Goal: Transaction & Acquisition: Obtain resource

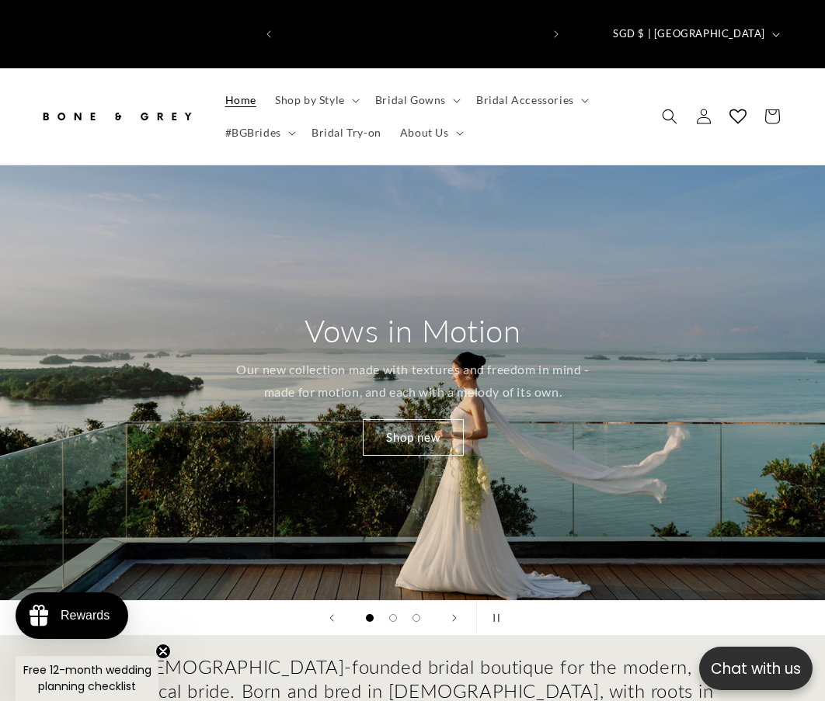
click at [352, 99] on icon at bounding box center [356, 101] width 8 height 5
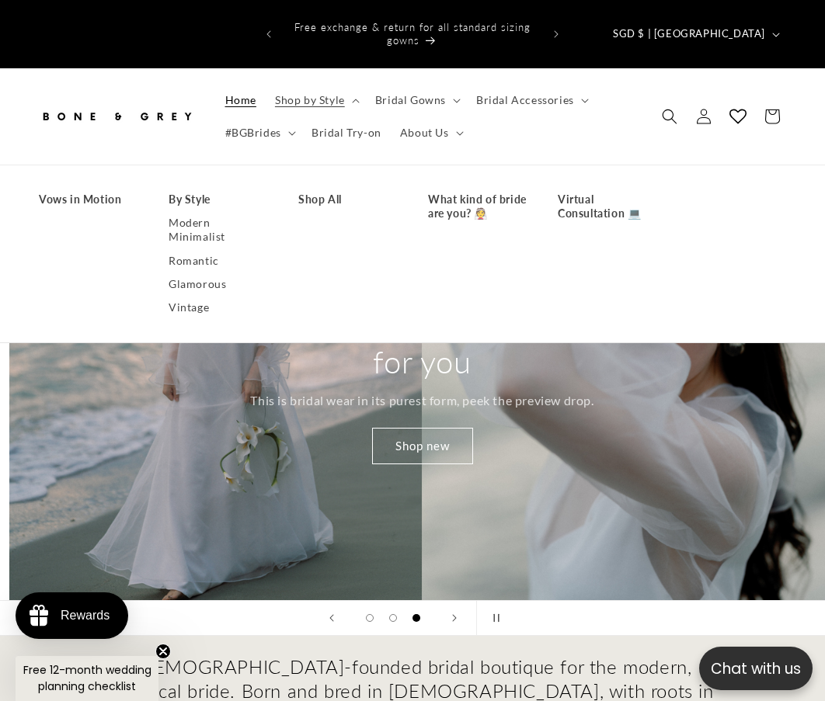
scroll to position [0, 1650]
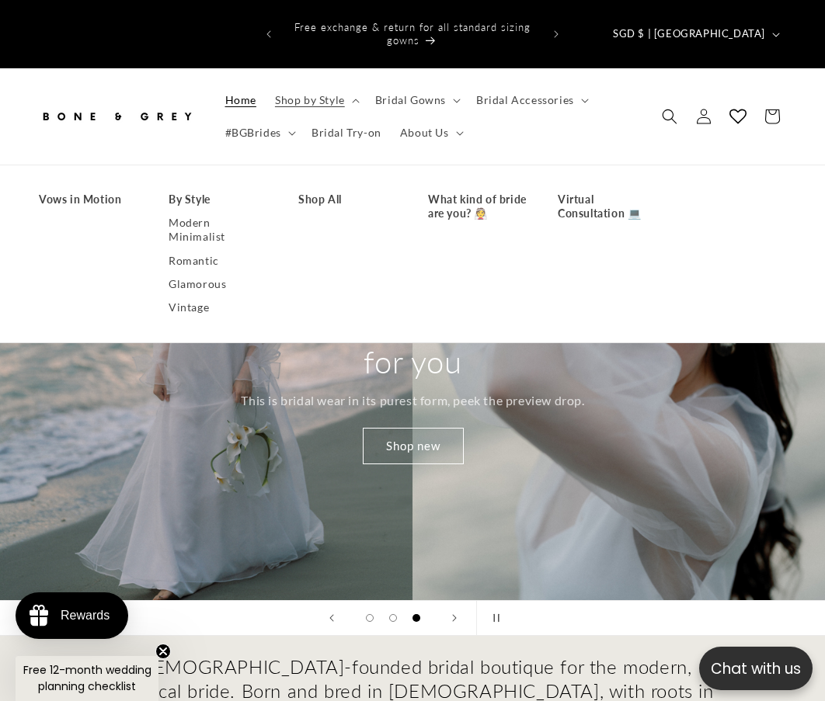
click at [182, 273] on link "Glamorous" at bounding box center [218, 284] width 99 height 23
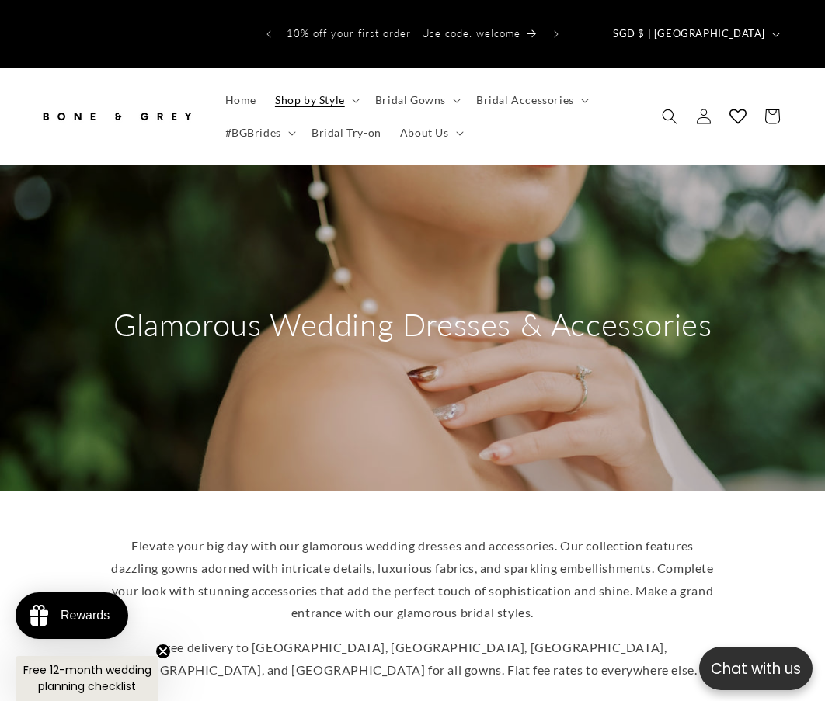
click at [349, 84] on summary "Shop by Style" at bounding box center [316, 100] width 100 height 33
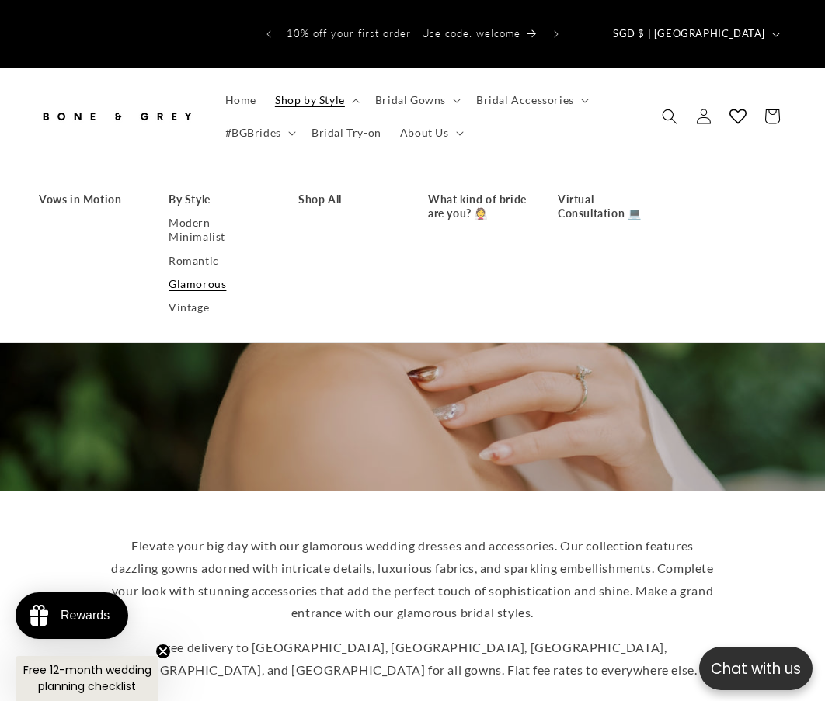
click at [193, 296] on link "Vintage" at bounding box center [218, 307] width 99 height 23
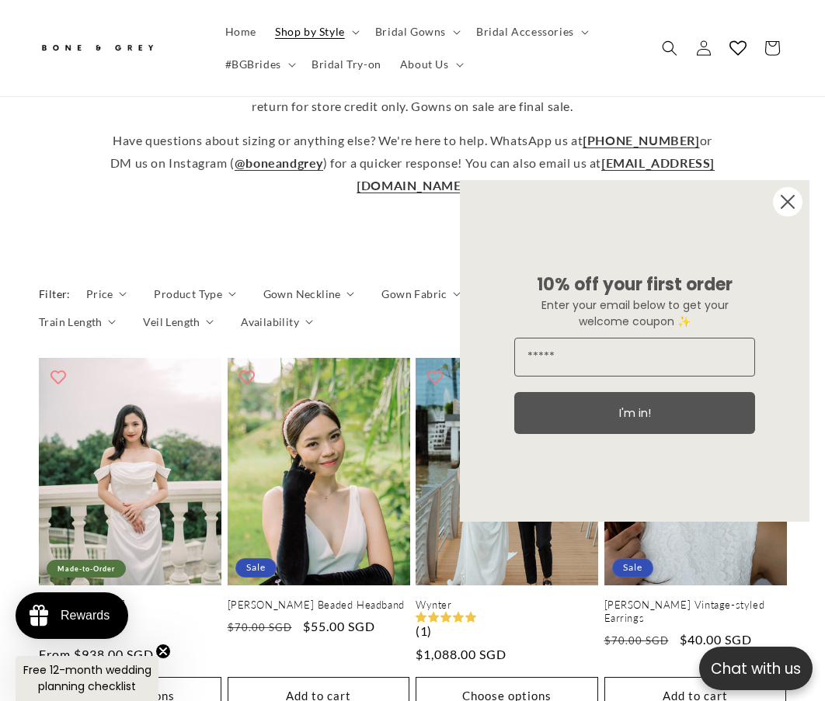
scroll to position [0, 260]
click at [785, 202] on circle "Close dialog" at bounding box center [788, 202] width 30 height 30
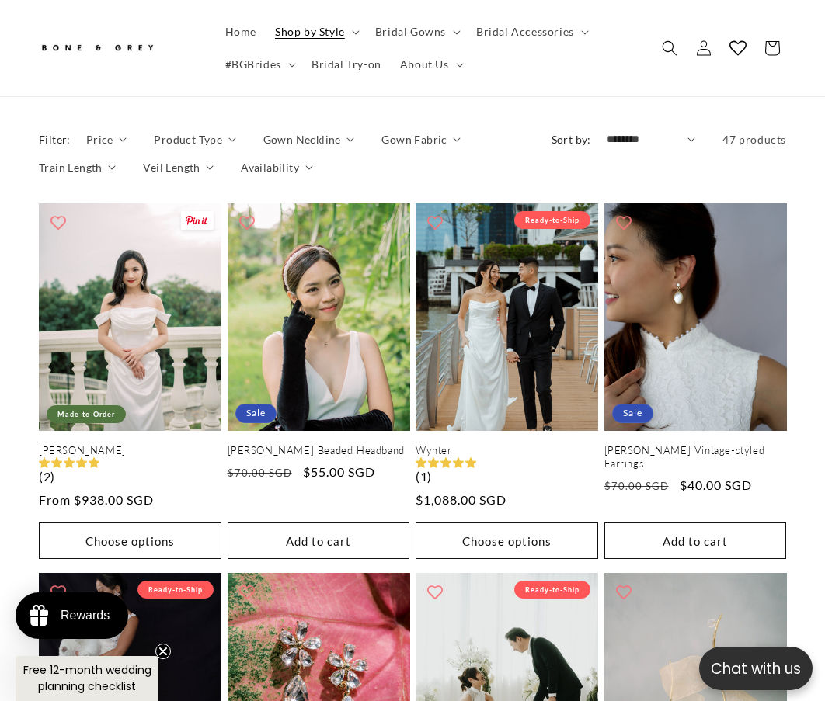
scroll to position [777, 0]
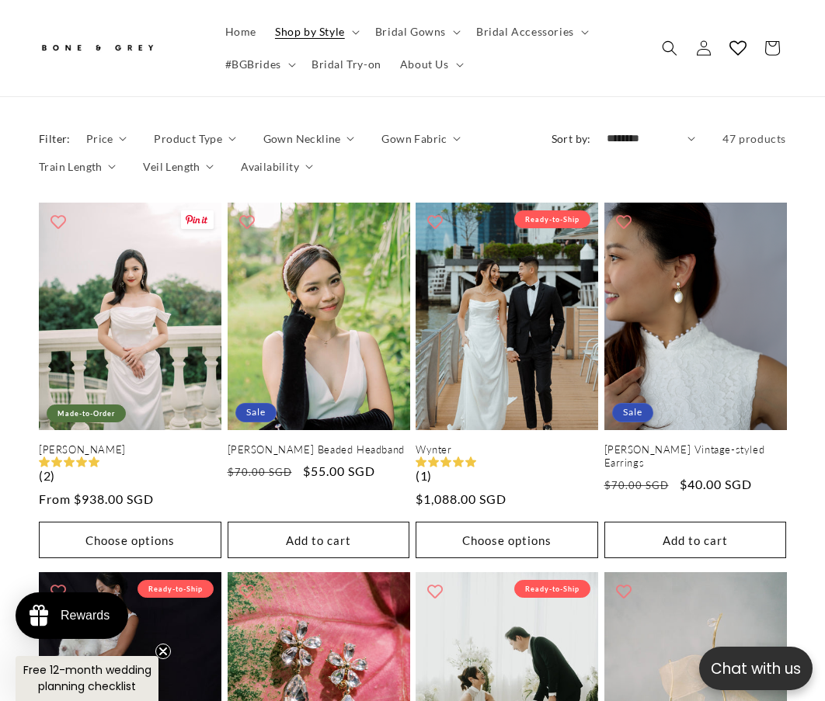
click at [133, 444] on link "Ida" at bounding box center [130, 450] width 183 height 13
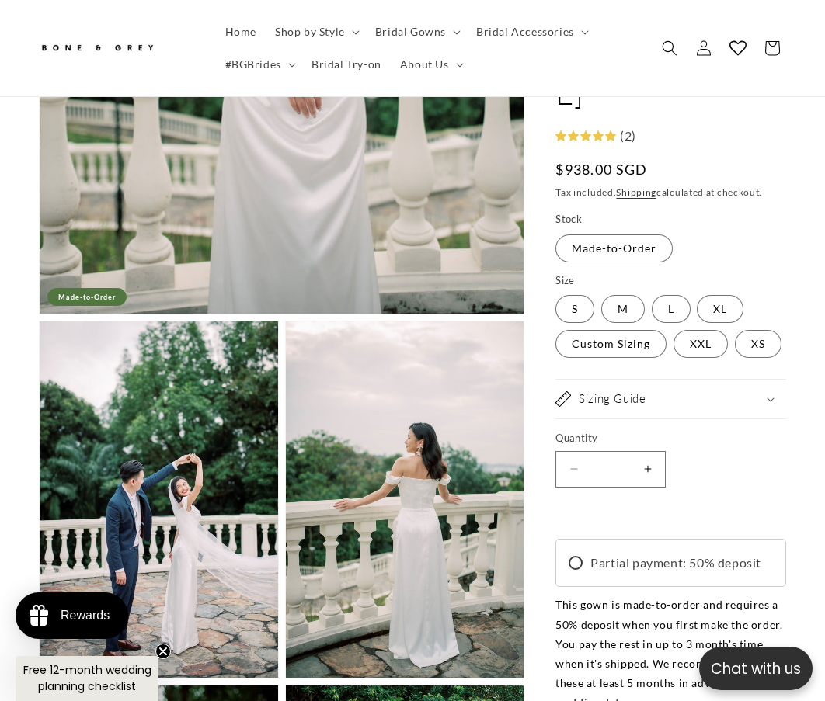
scroll to position [0, 260]
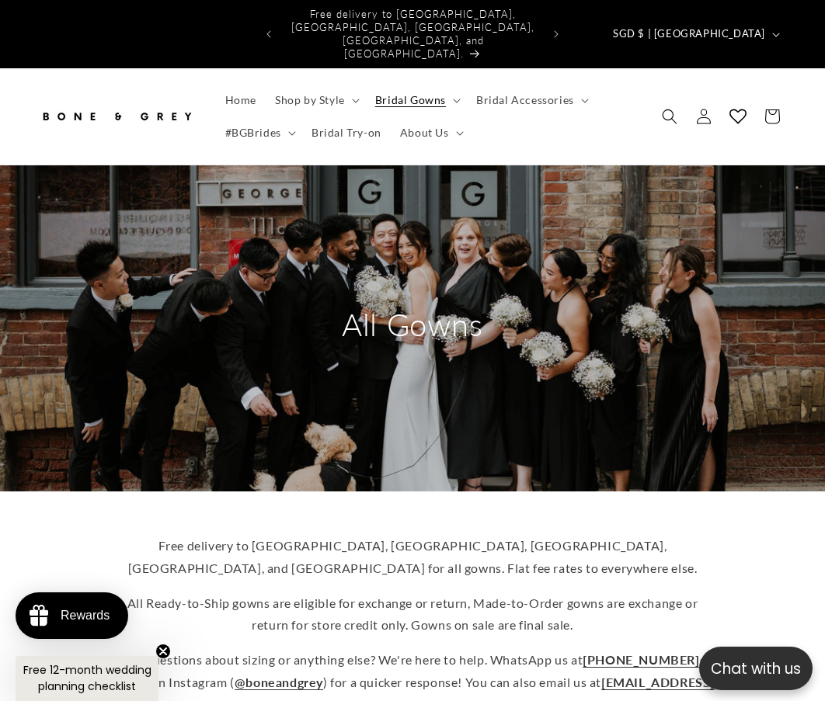
click at [453, 99] on icon at bounding box center [457, 101] width 8 height 5
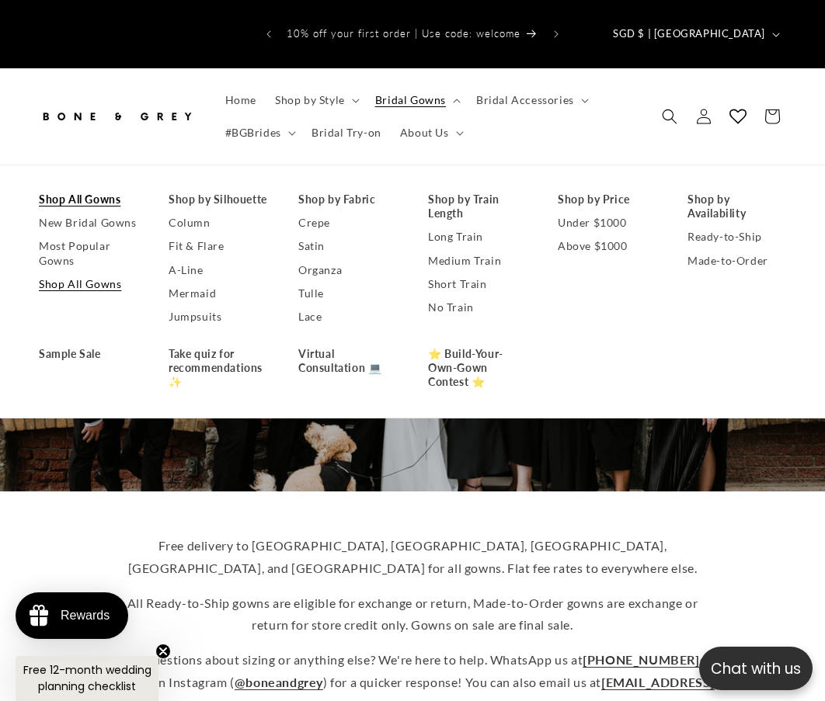
click at [585, 211] on link "Under $1000" at bounding box center [607, 222] width 99 height 23
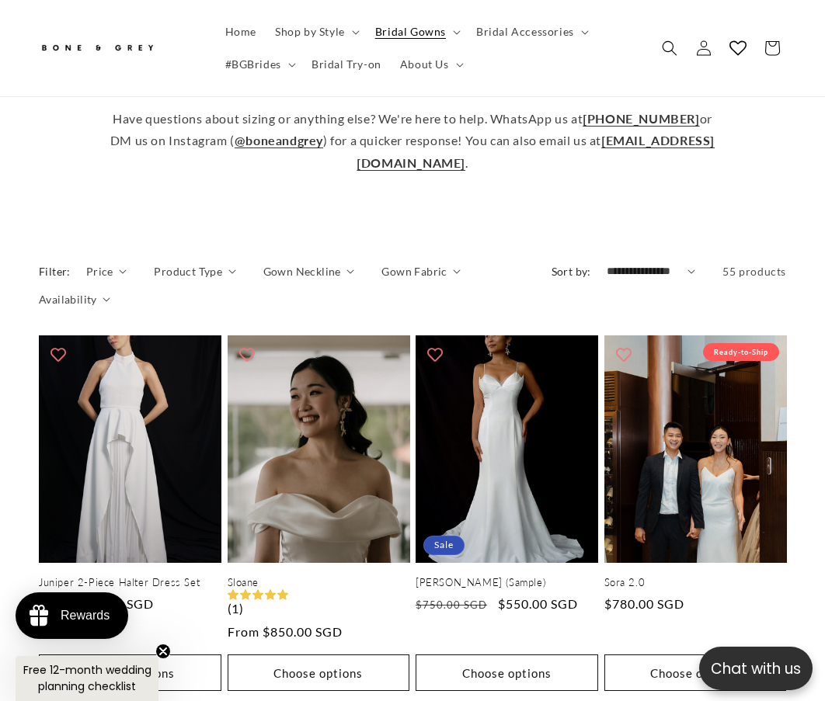
scroll to position [0, 260]
click at [217, 263] on span "Product Type" at bounding box center [188, 271] width 68 height 16
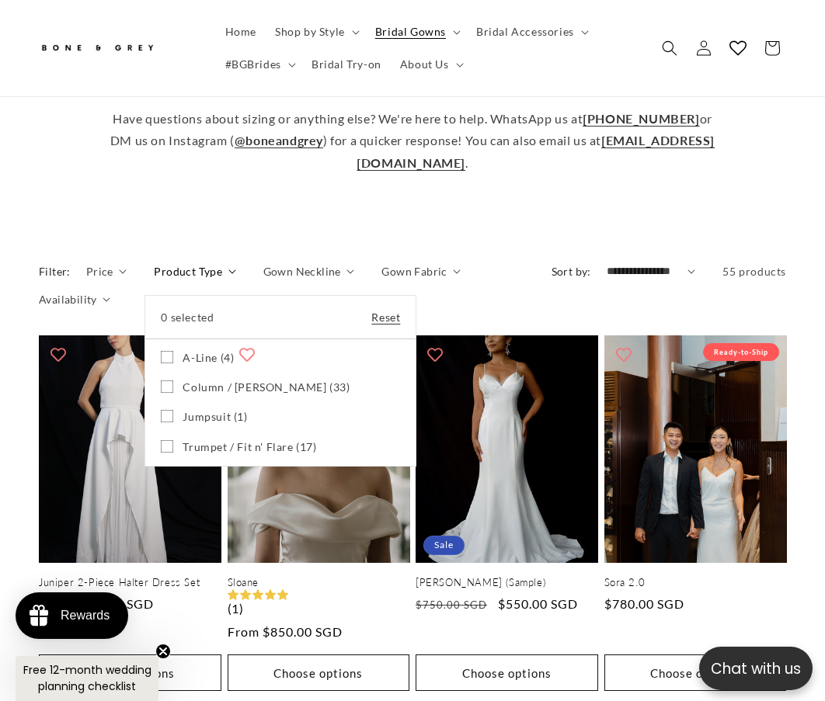
click at [164, 351] on icon at bounding box center [167, 357] width 12 height 12
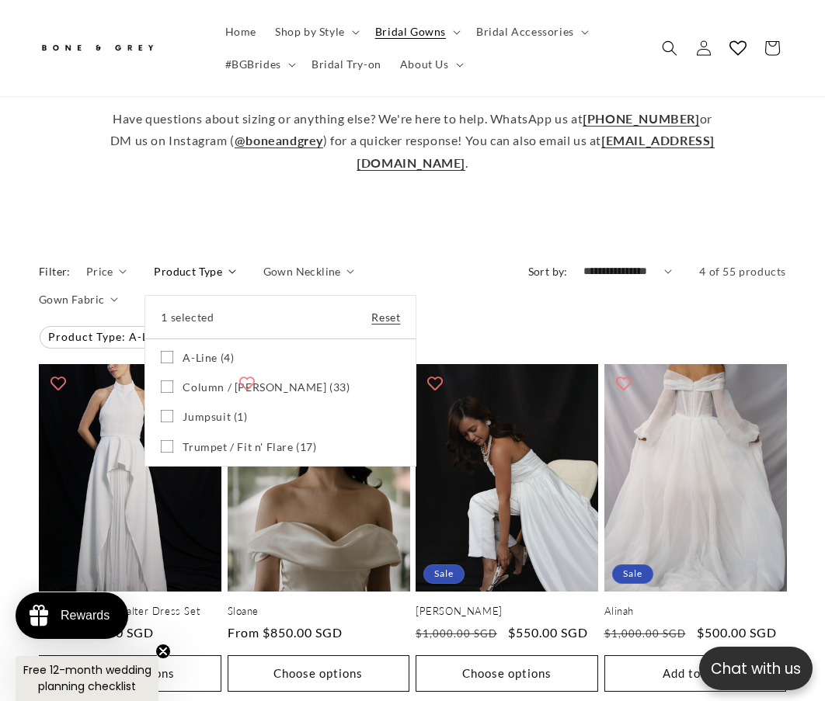
scroll to position [0, 520]
click at [164, 381] on icon at bounding box center [167, 387] width 12 height 12
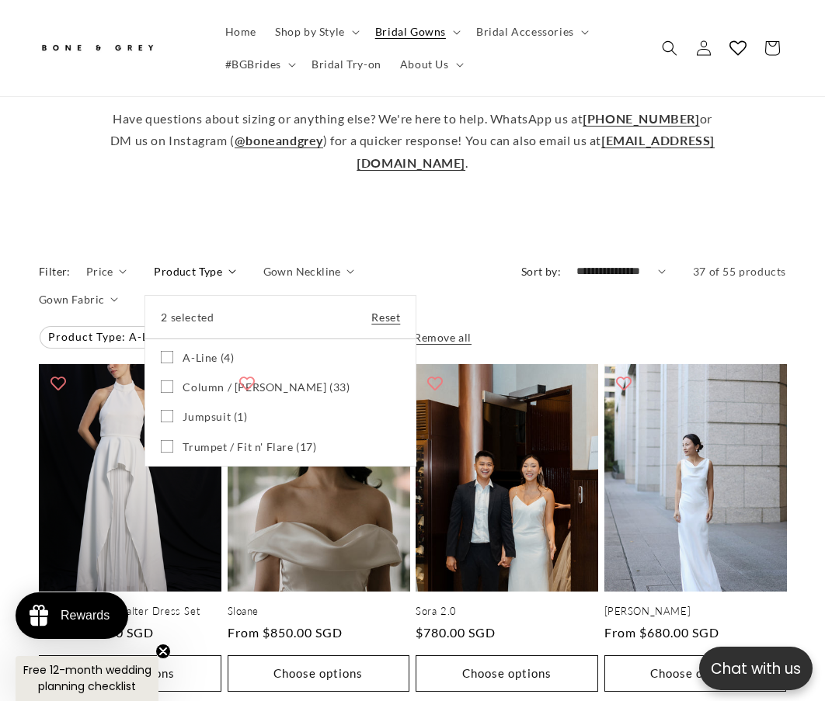
click at [154, 263] on summary "Product Type" at bounding box center [195, 271] width 82 height 16
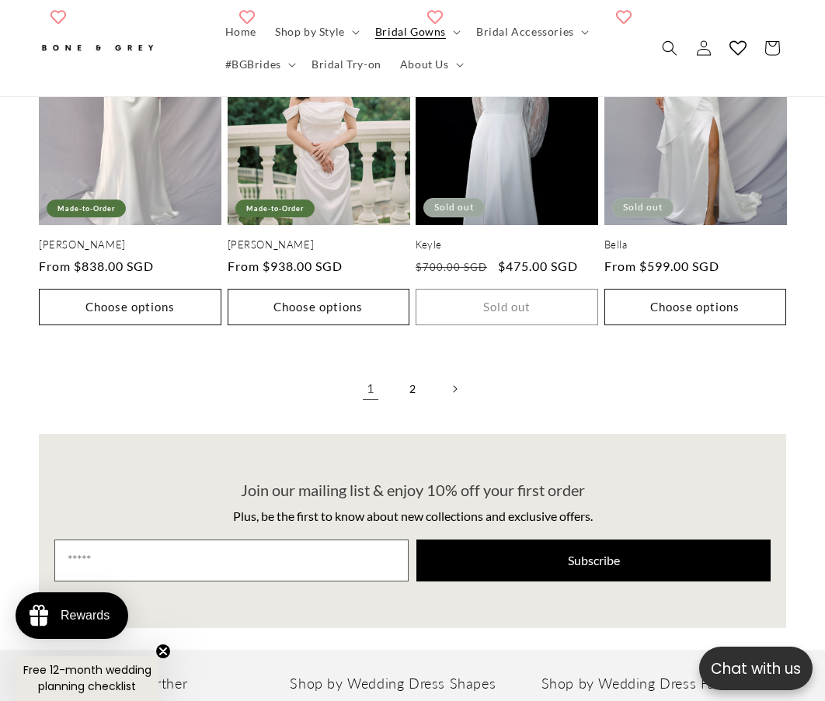
scroll to position [2719, 0]
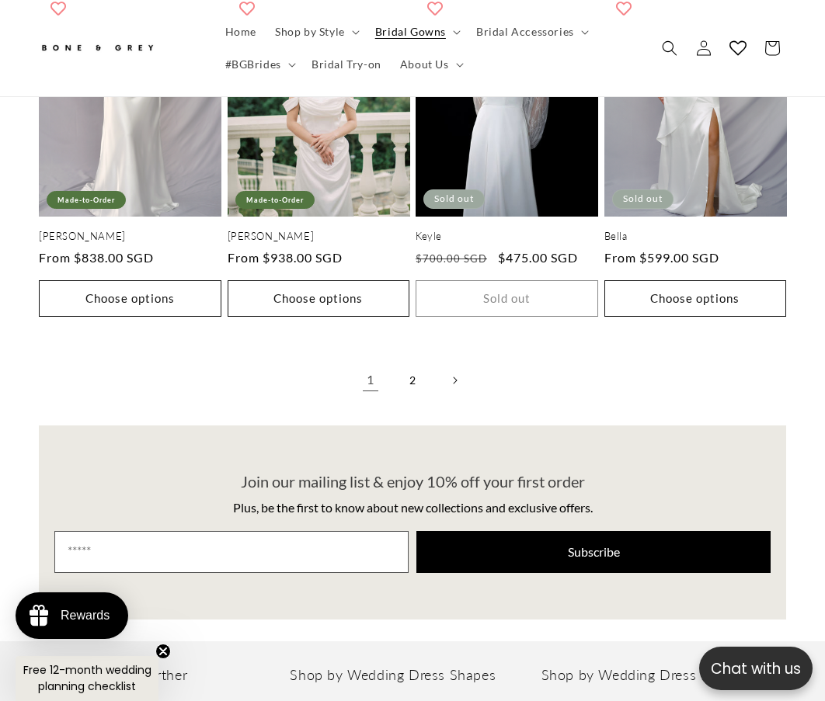
click at [404, 364] on link "2" at bounding box center [412, 381] width 34 height 34
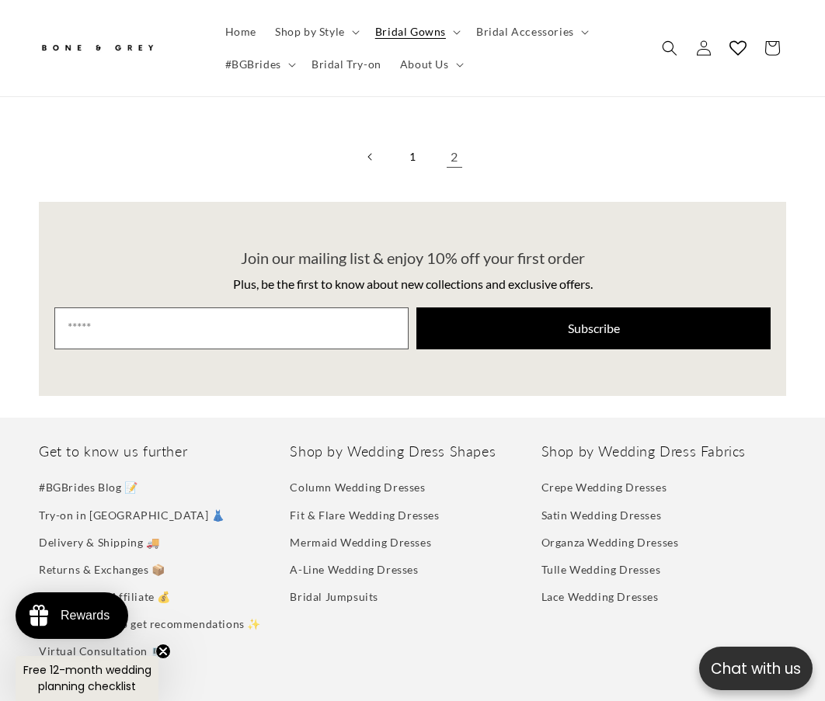
scroll to position [2408, 0]
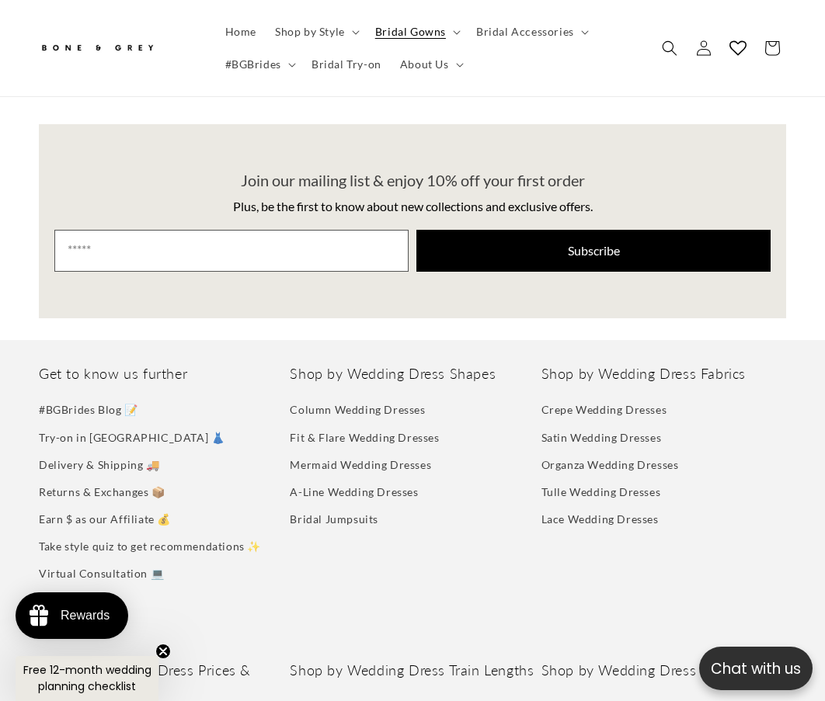
click at [220, 588] on li "Contact Us 📧" at bounding box center [161, 601] width 245 height 27
click at [526, 545] on div "Shop by Wedding Dress Shapes Column Wedding Dresses Fit & Flare Wedding Dresses…" at bounding box center [412, 490] width 245 height 250
click at [565, 424] on link "Satin Wedding Dresses" at bounding box center [601, 437] width 120 height 27
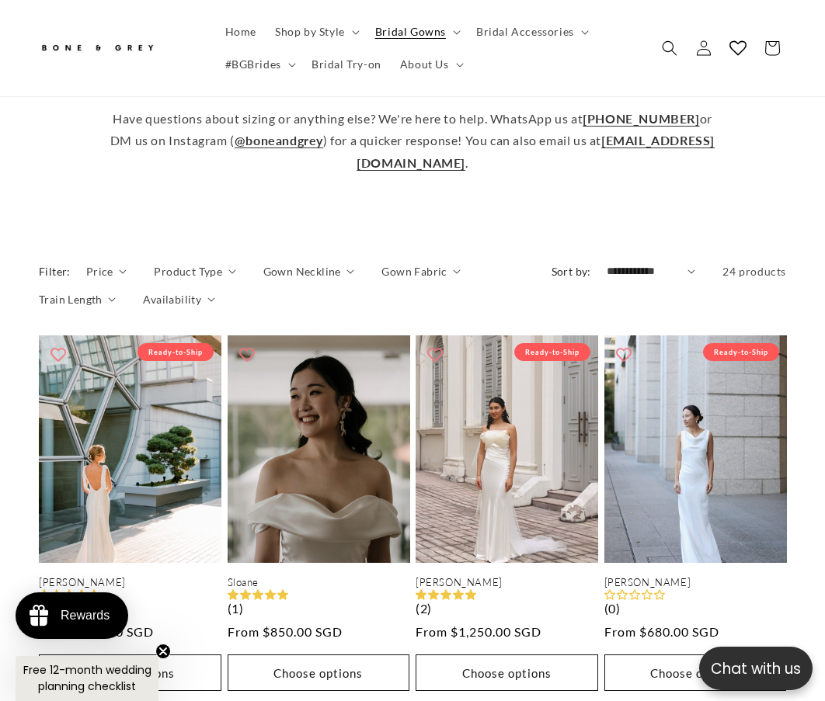
scroll to position [0, 260]
click at [284, 576] on link "Sloane" at bounding box center [319, 582] width 183 height 13
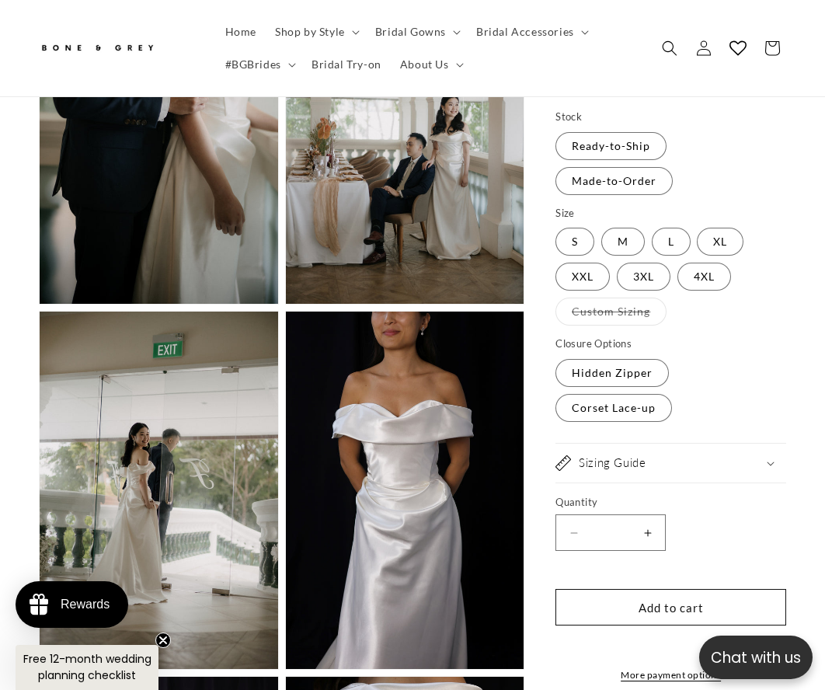
scroll to position [1087, 0]
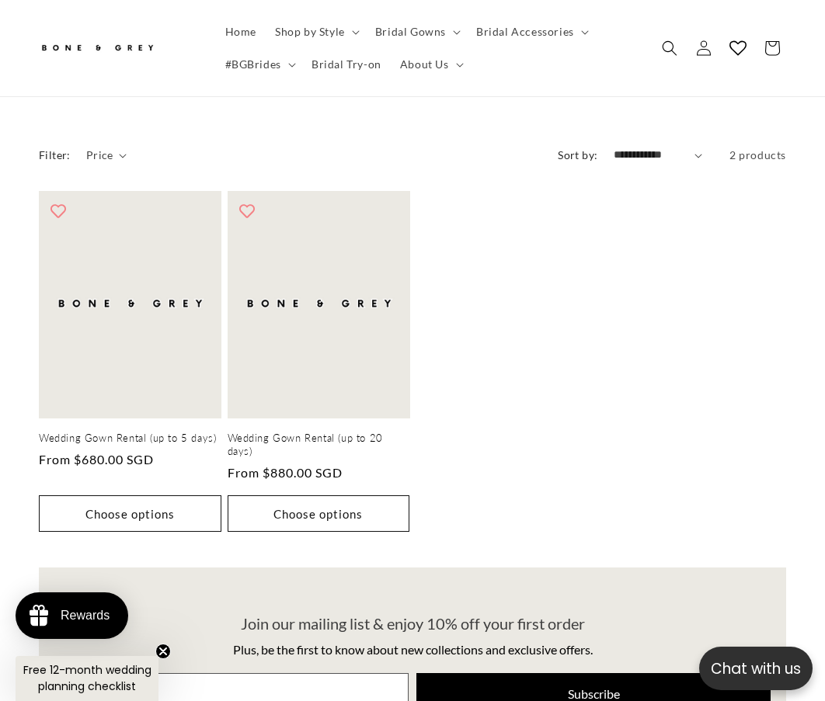
scroll to position [0, 260]
click at [155, 432] on link "Wedding Gown Rental (up to 5 days)" at bounding box center [130, 438] width 183 height 13
click at [264, 432] on link "Wedding Gown Rental (up to 20 days)" at bounding box center [319, 445] width 183 height 26
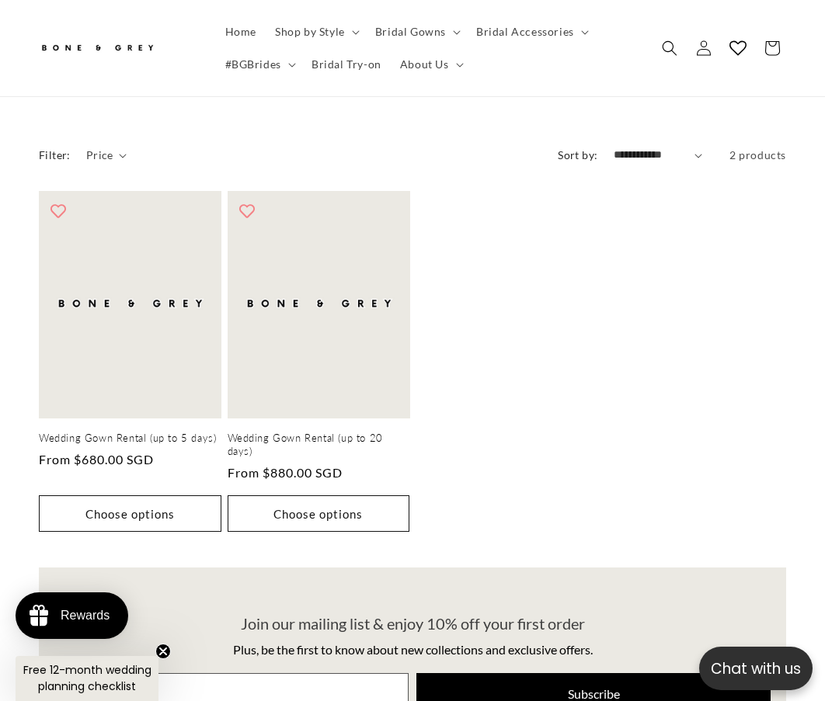
click at [593, 320] on ul "Wedding Gown Rental (up to 5 days) Wedding Gown Rental (up to 5 days) Regular p…" at bounding box center [412, 365] width 747 height 349
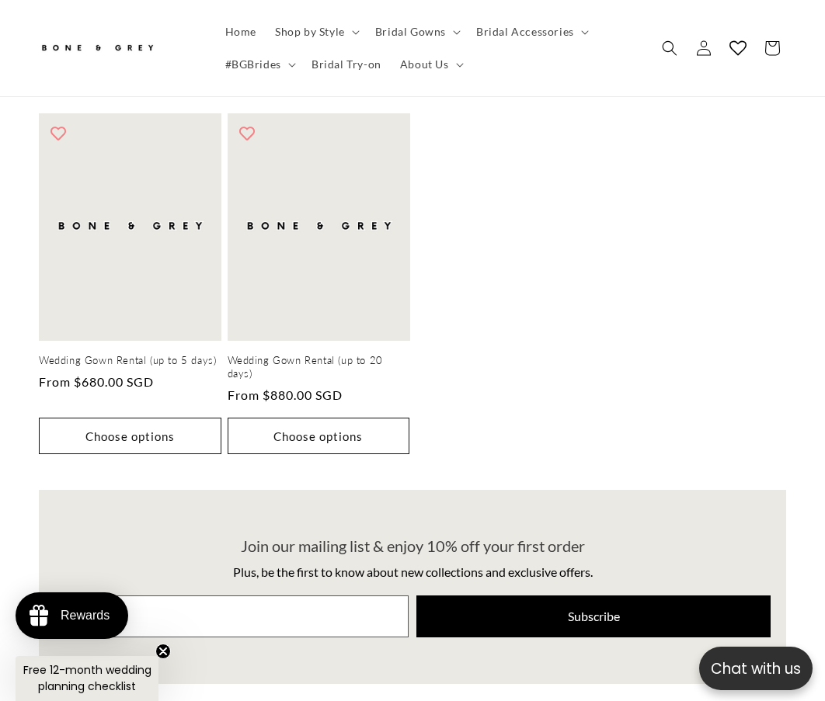
scroll to position [0, 520]
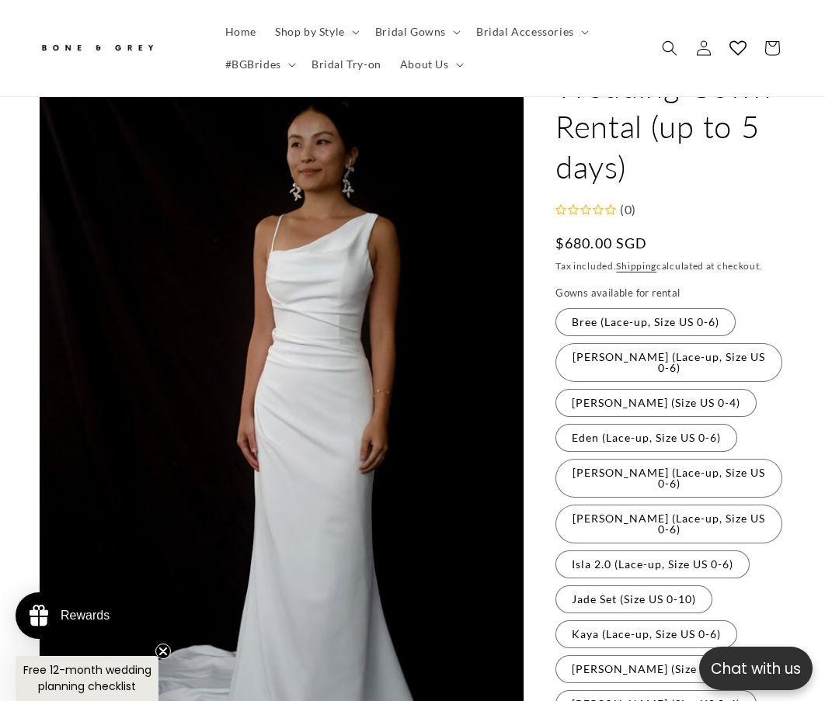
scroll to position [155, 0]
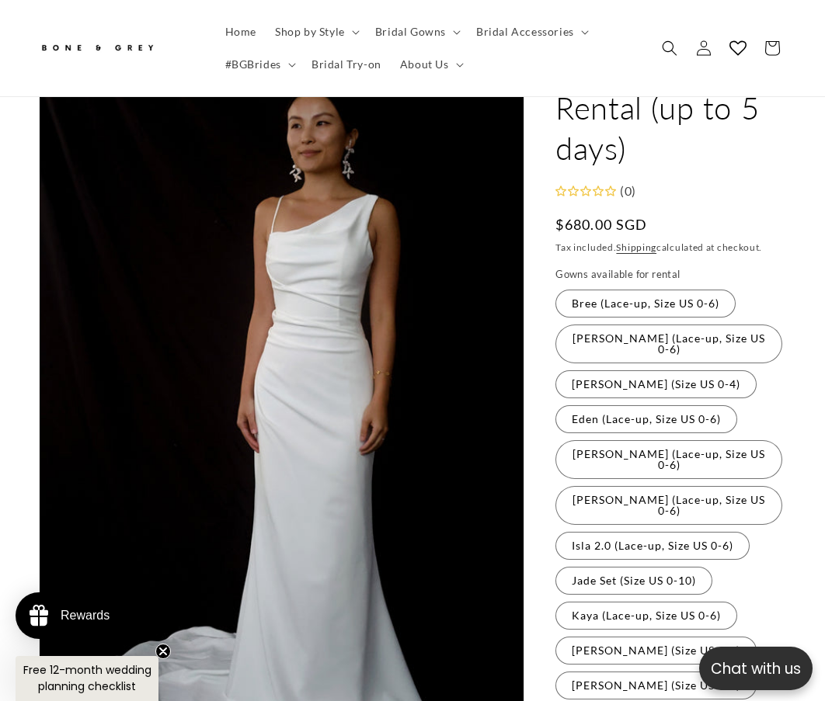
click at [669, 325] on label "[PERSON_NAME] (Lace-up, Size US 0-6) Variant sold out or unavailable" at bounding box center [668, 344] width 227 height 39
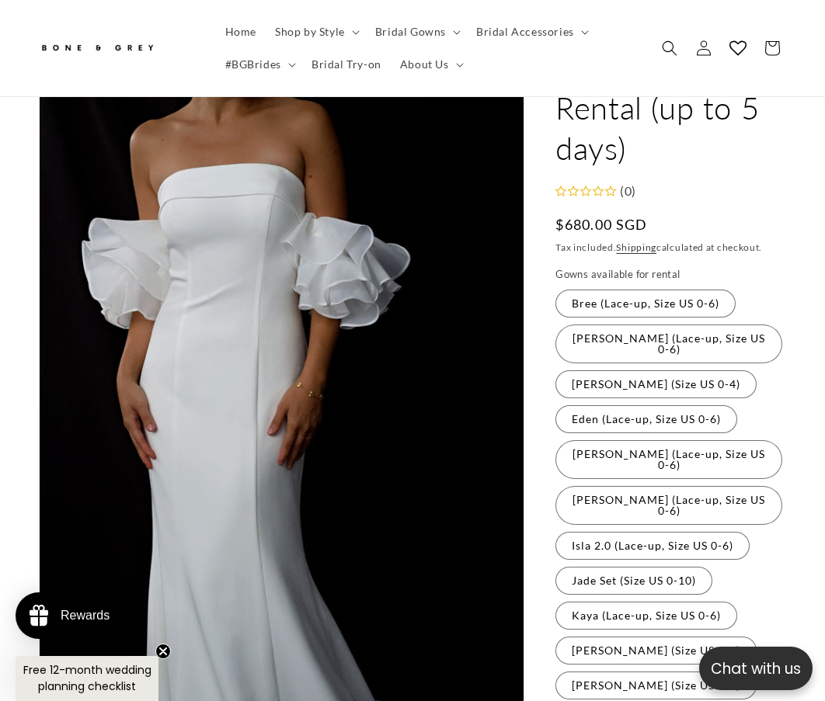
scroll to position [179, 0]
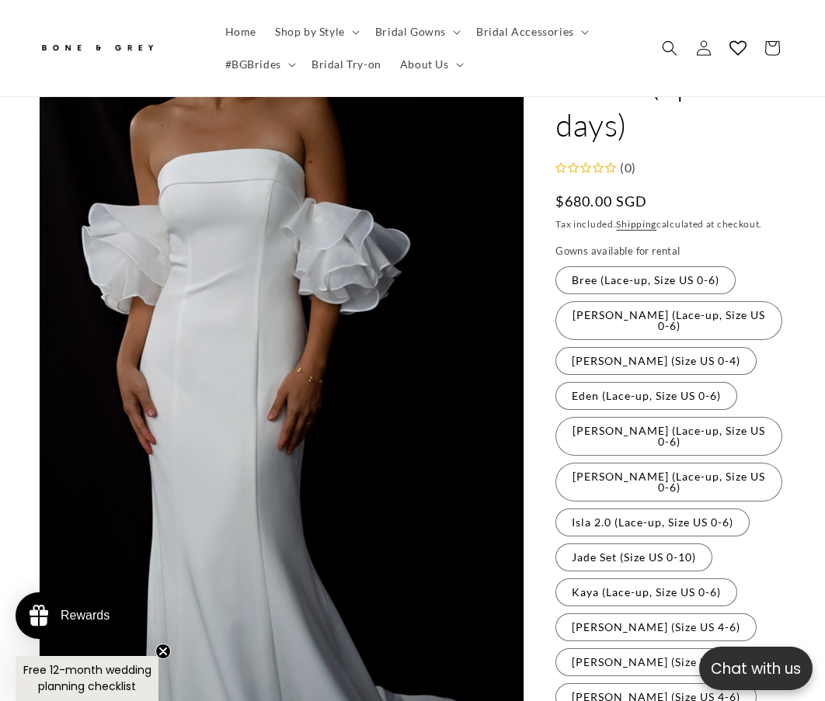
click at [642, 347] on label "[PERSON_NAME] (Size US 0-4) Variant sold out or unavailable" at bounding box center [655, 361] width 201 height 28
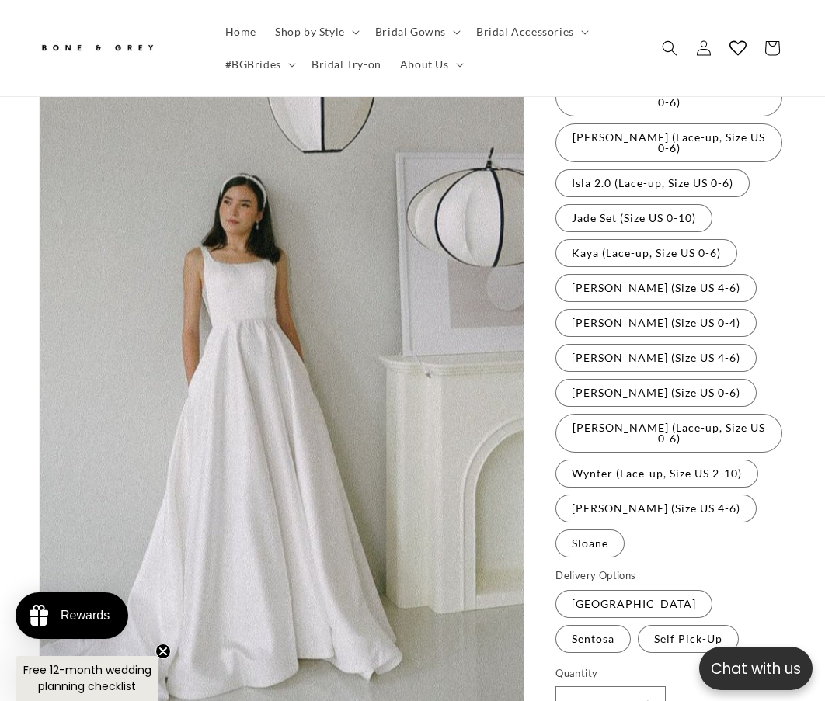
scroll to position [513, 0]
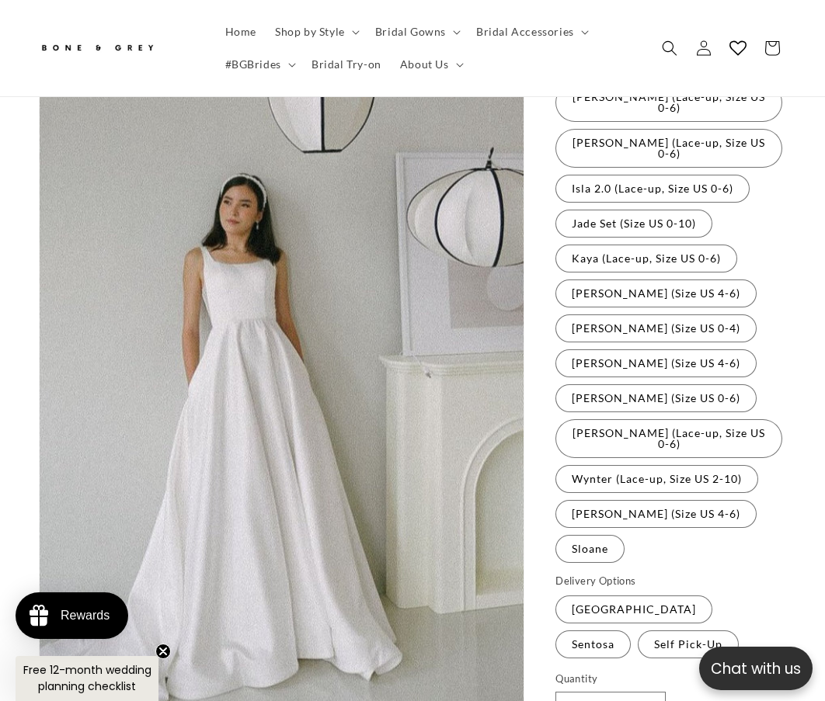
click at [40, 701] on button "Open media 4 in modal" at bounding box center [40, 705] width 0 height 0
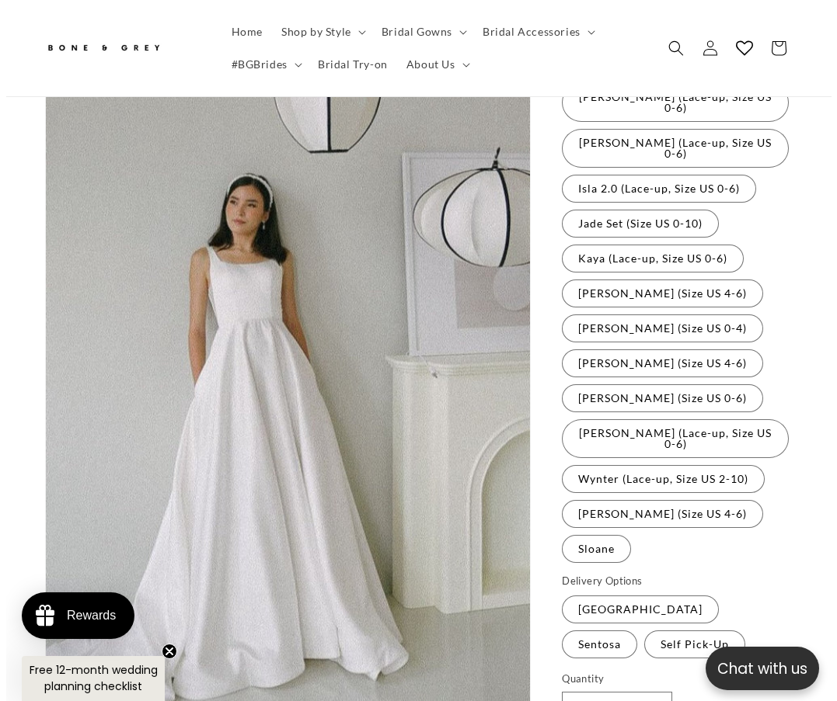
scroll to position [16, 0]
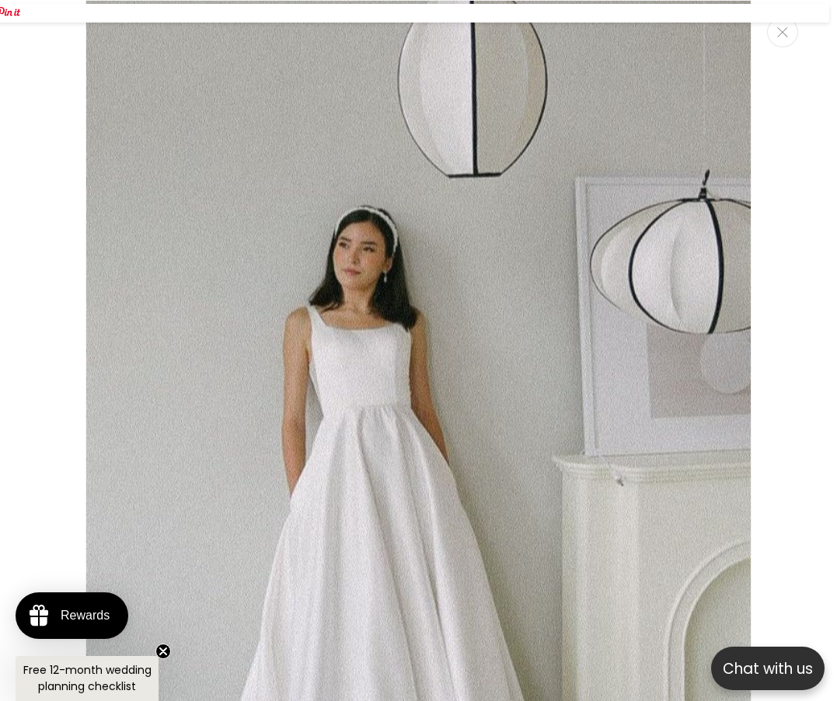
click at [334, 338] on img "Media gallery" at bounding box center [418, 468] width 666 height 937
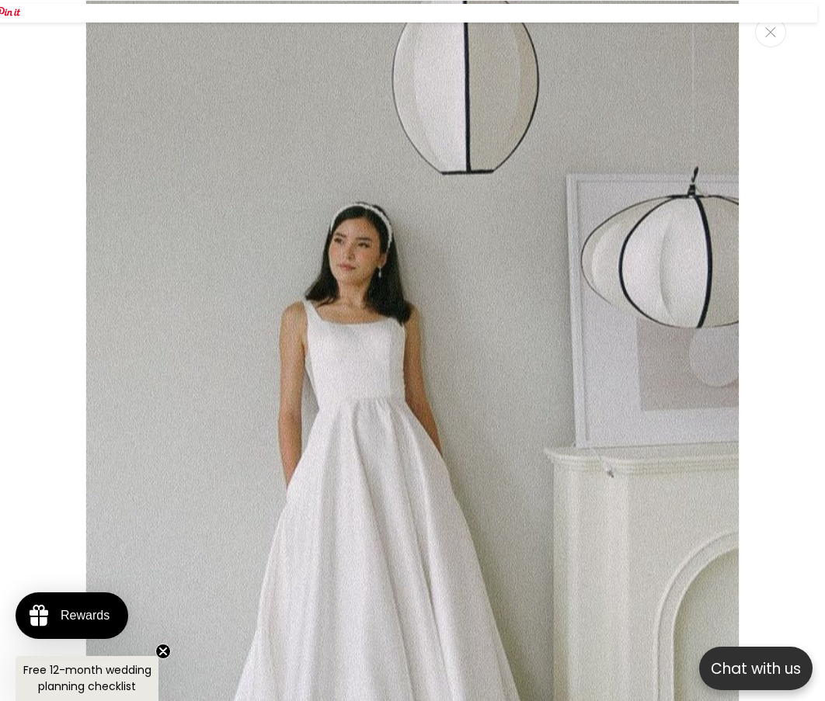
scroll to position [0, 520]
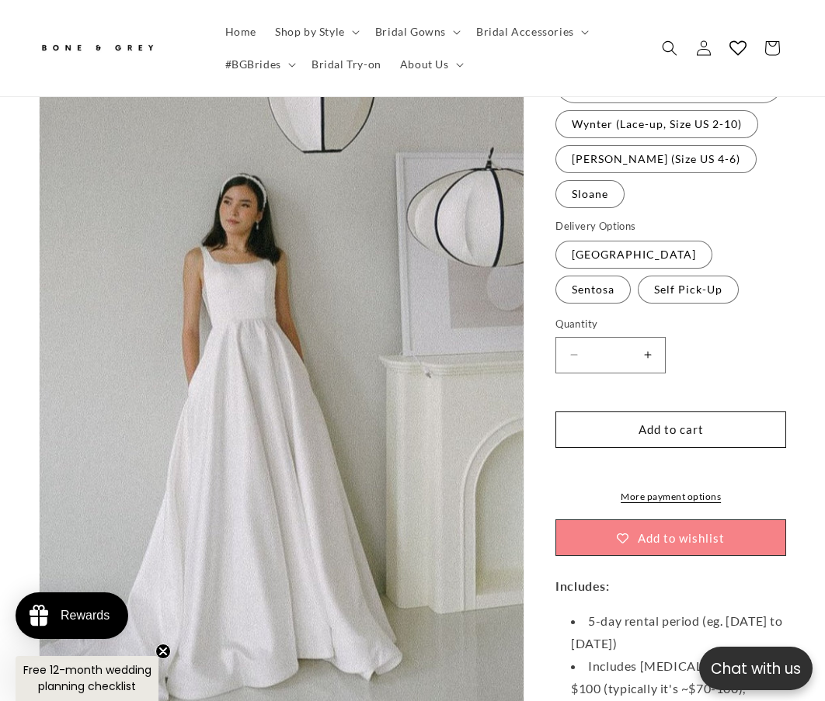
click at [164, 654] on circle "Close teaser" at bounding box center [163, 652] width 15 height 15
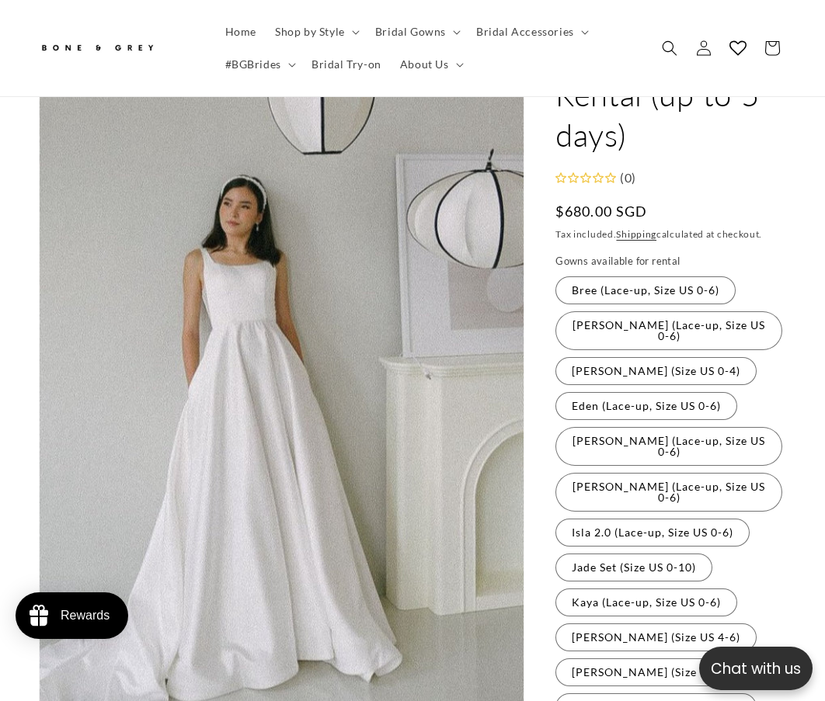
click at [658, 392] on label "Eden (Lace-up, Size US 0-6) Variant sold out or unavailable" at bounding box center [646, 406] width 182 height 28
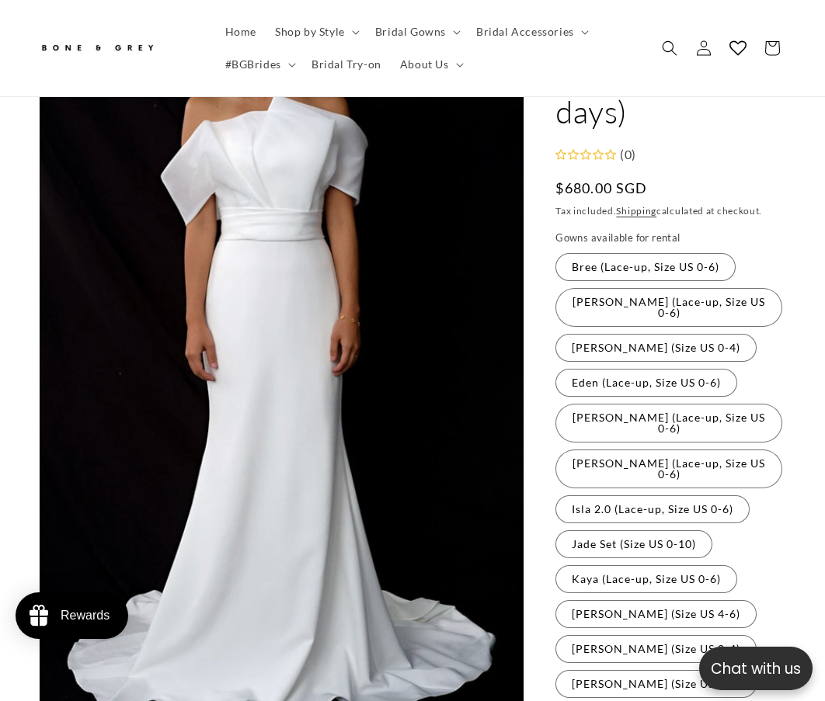
scroll to position [0, 260]
click at [655, 404] on label "[PERSON_NAME] (Lace-up, Size US 0-6) Variant sold out or unavailable" at bounding box center [668, 423] width 227 height 39
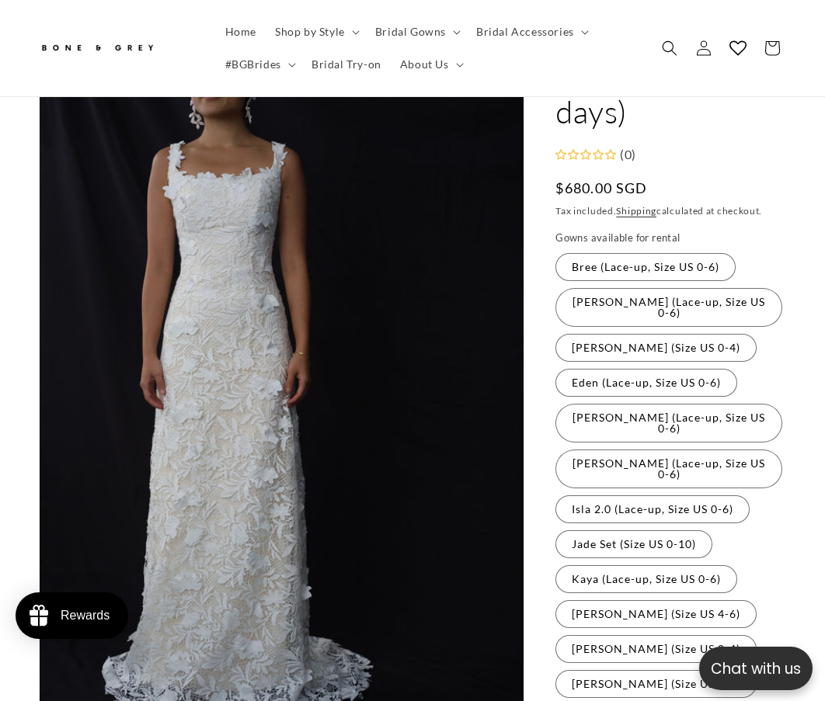
scroll to position [215, 0]
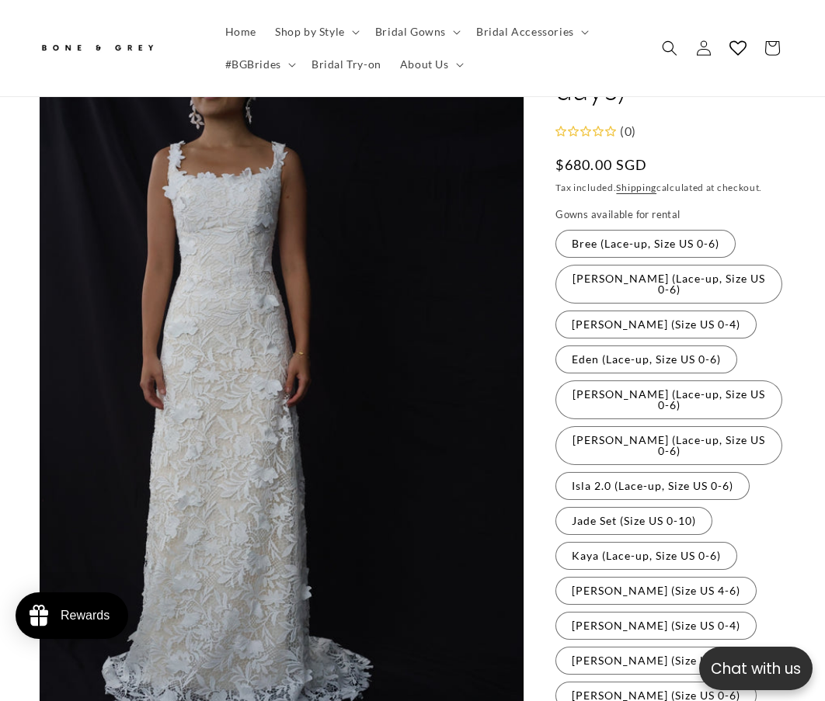
click at [648, 426] on label "Hazel (Lace-up, Size US 0-6) Variant sold out or unavailable" at bounding box center [668, 445] width 227 height 39
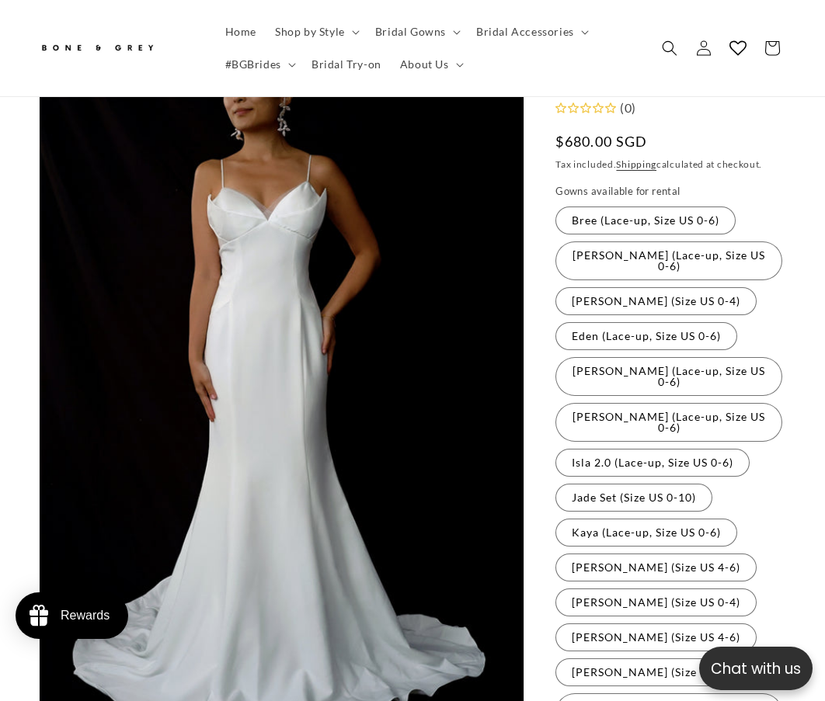
scroll to position [0, 520]
click at [648, 449] on label "Isla 2.0 (Lace-up, Size US 0-6) Variant sold out or unavailable" at bounding box center [652, 463] width 194 height 28
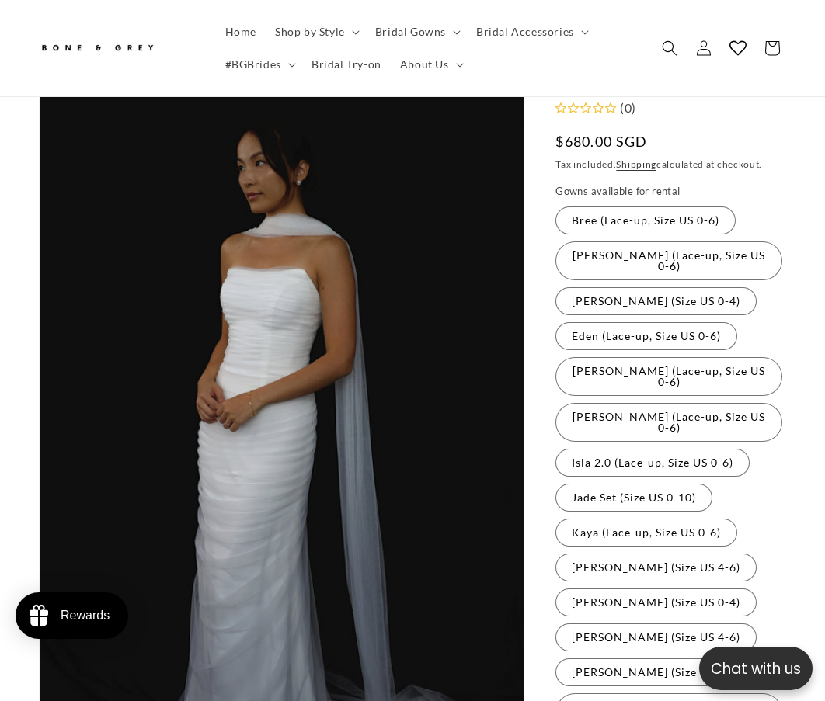
scroll to position [262, 0]
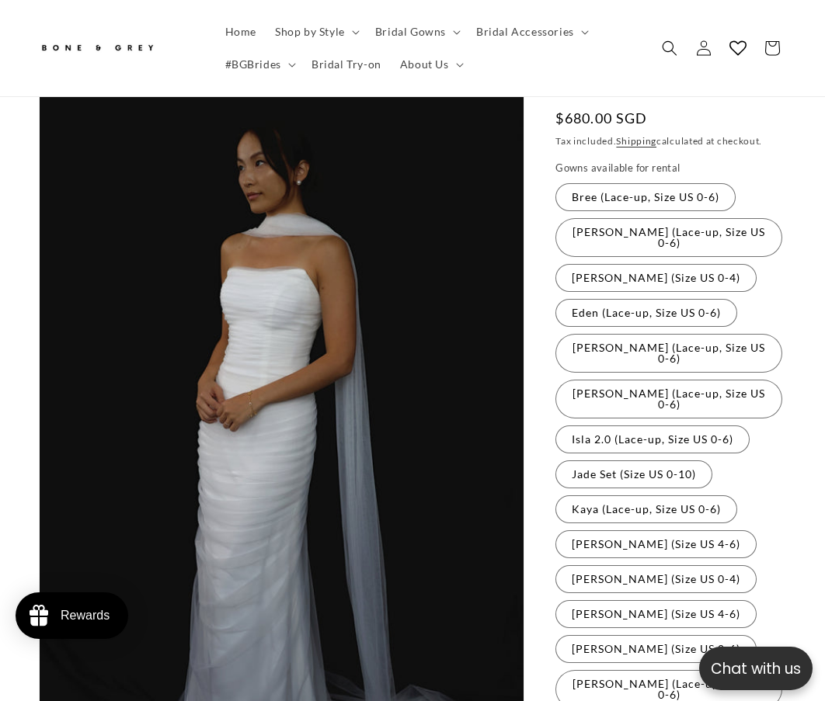
click at [648, 461] on label "Jade Set (Size US 0-10) Variant sold out or unavailable" at bounding box center [633, 475] width 157 height 28
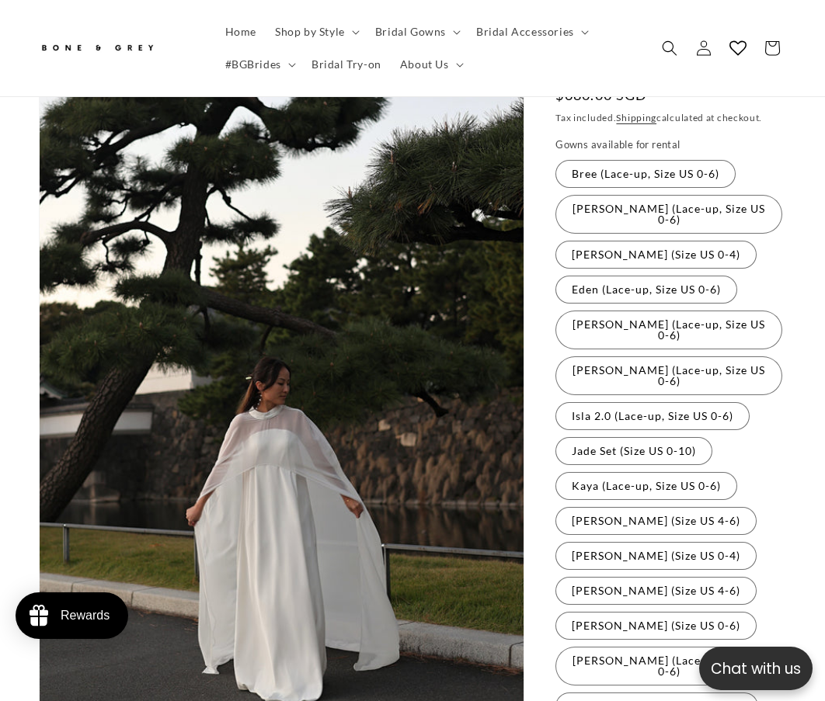
click at [634, 472] on label "Kaya (Lace-up, Size US 0-6) Variant sold out or unavailable" at bounding box center [646, 486] width 182 height 28
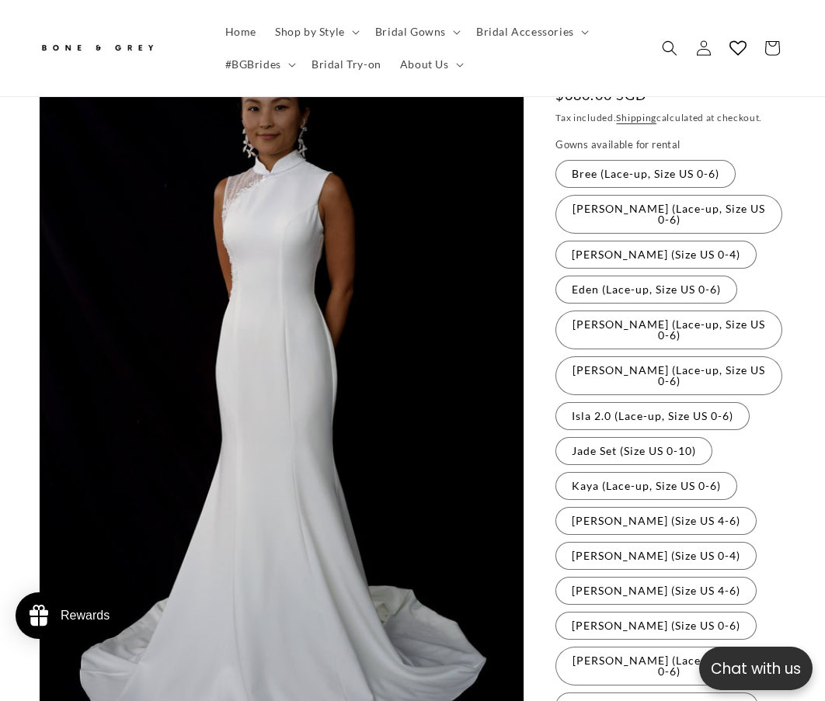
scroll to position [308, 0]
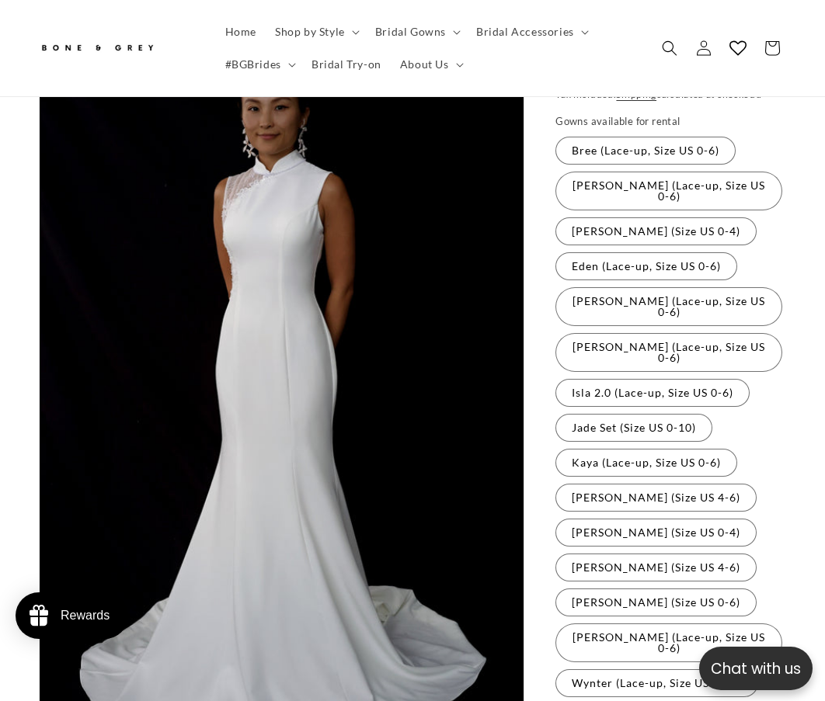
click at [634, 484] on label "Michelle (Size US 4-6) Variant sold out or unavailable" at bounding box center [655, 498] width 201 height 28
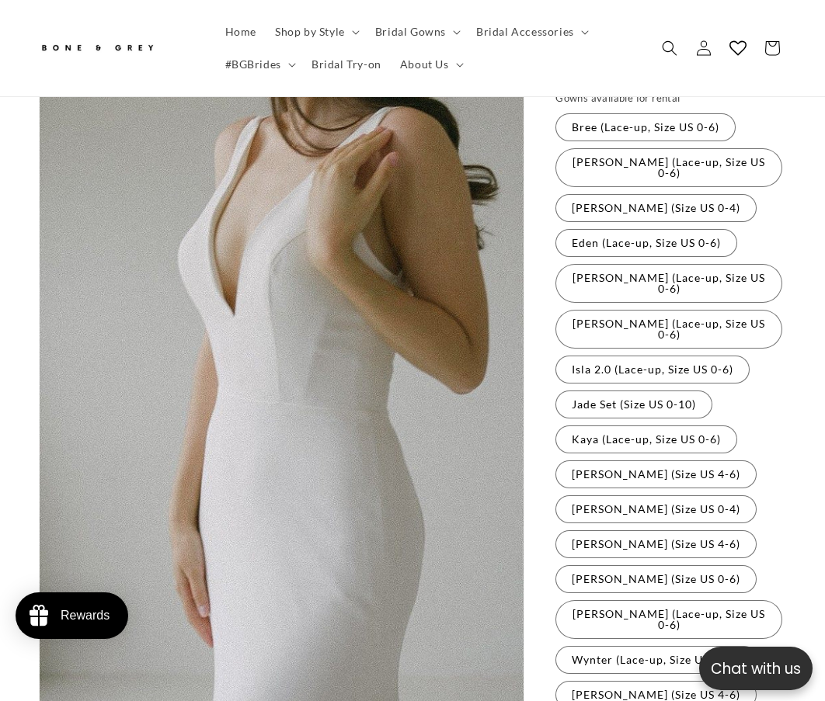
scroll to position [0, 260]
click at [621, 426] on label "Kaya (Lace-up, Size US 0-6) Variant sold out or unavailable" at bounding box center [646, 440] width 182 height 28
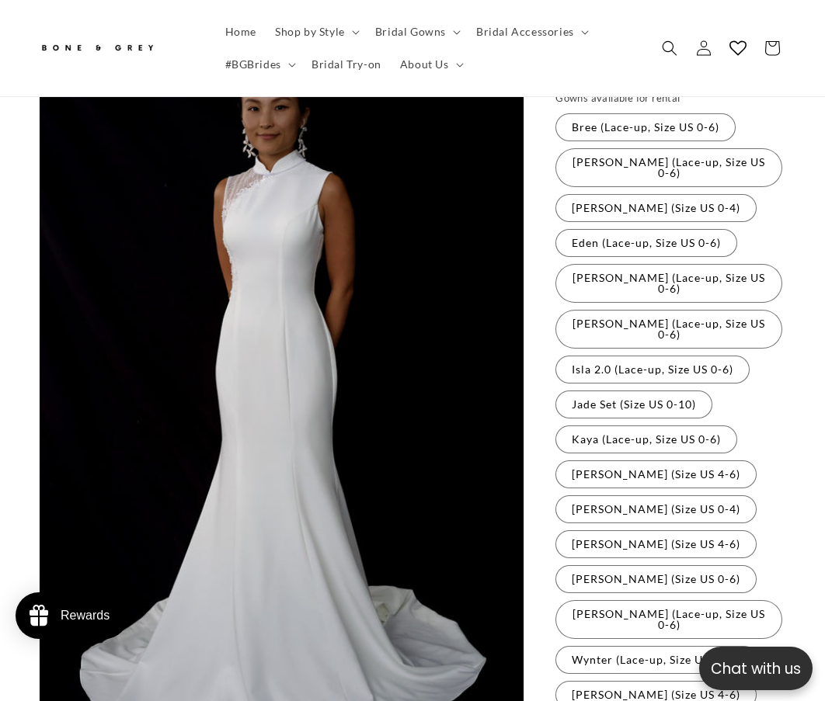
scroll to position [355, 0]
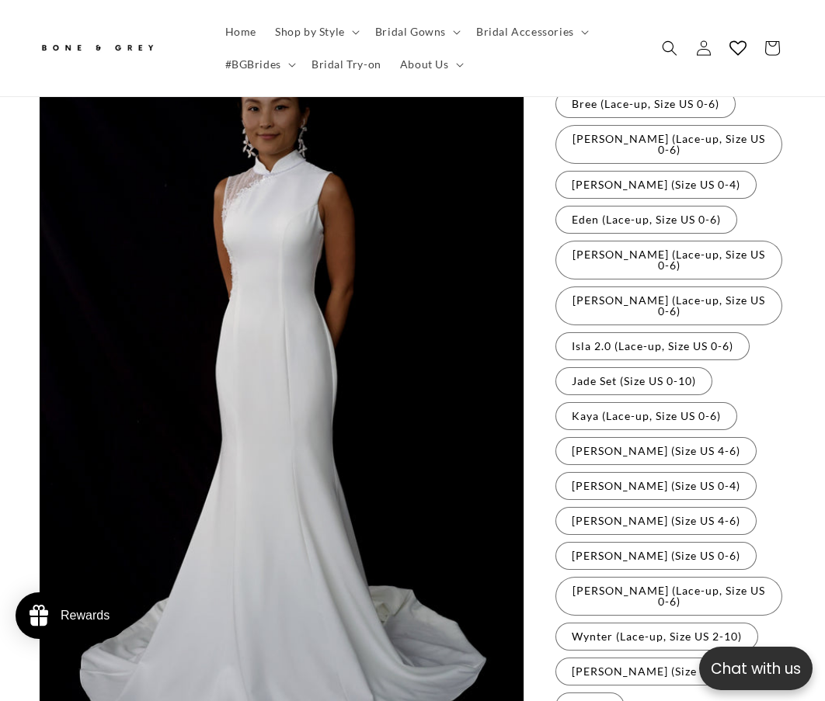
click at [621, 437] on label "Michelle (Size US 4-6) Variant sold out or unavailable" at bounding box center [655, 451] width 201 height 28
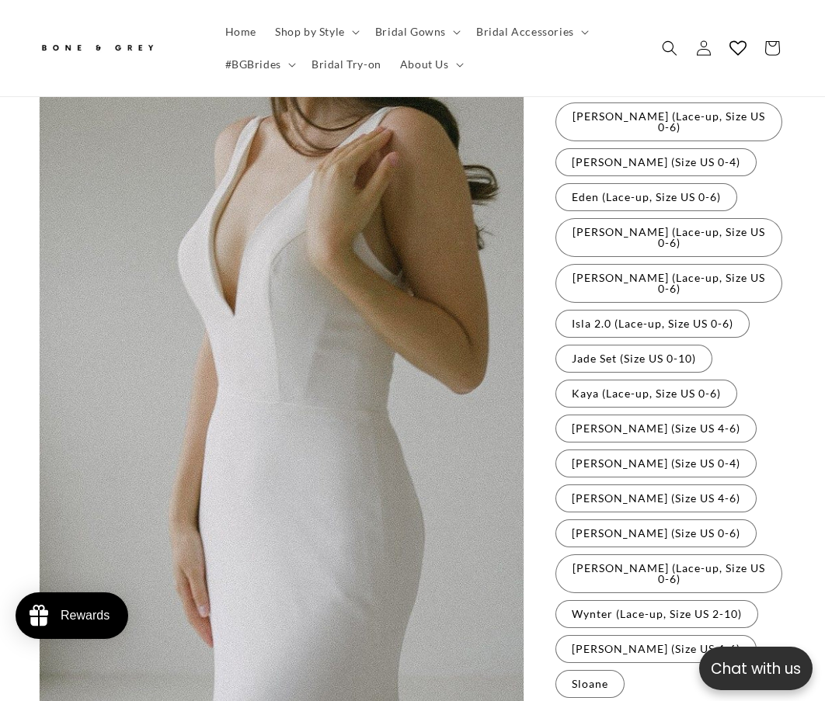
scroll to position [378, 0]
click at [619, 449] on label "Olivia (Size US 0-4) Variant sold out or unavailable" at bounding box center [655, 463] width 201 height 28
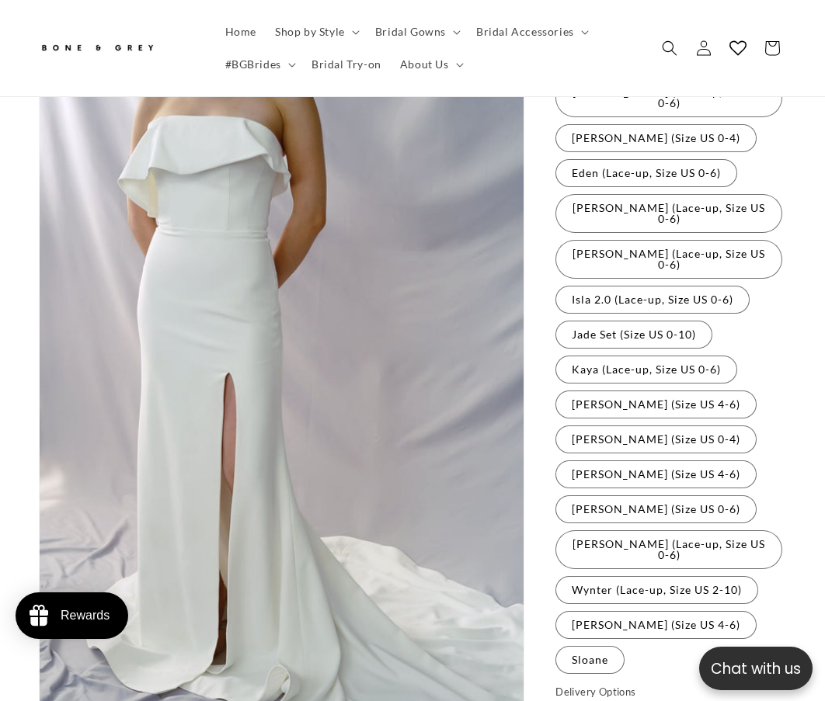
click at [619, 461] on label "Rosalind (Size US 4-6) Variant sold out or unavailable" at bounding box center [655, 475] width 201 height 28
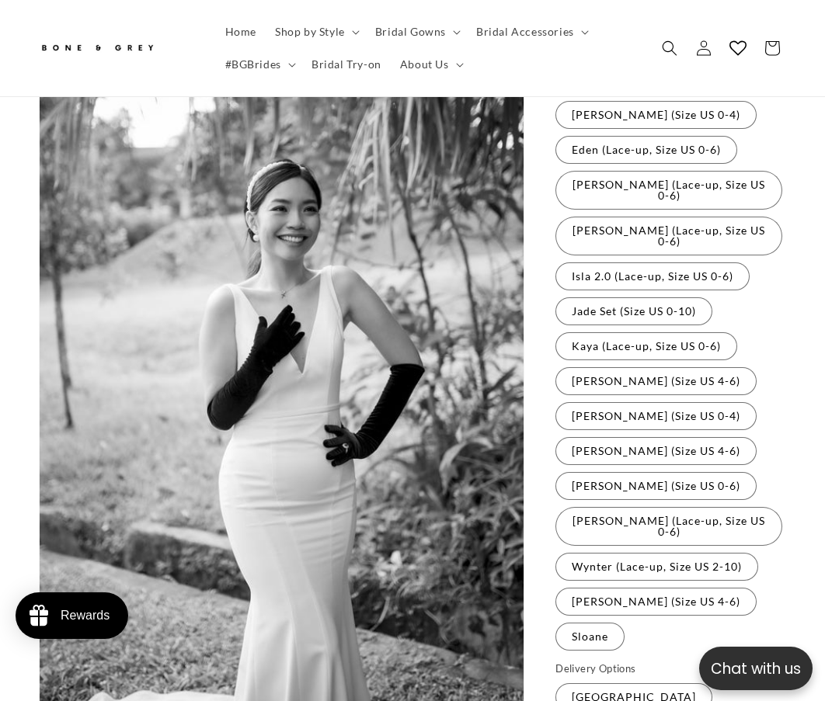
click at [616, 472] on label "[PERSON_NAME] (Size US 0-6) Variant sold out or unavailable" at bounding box center [655, 486] width 201 height 28
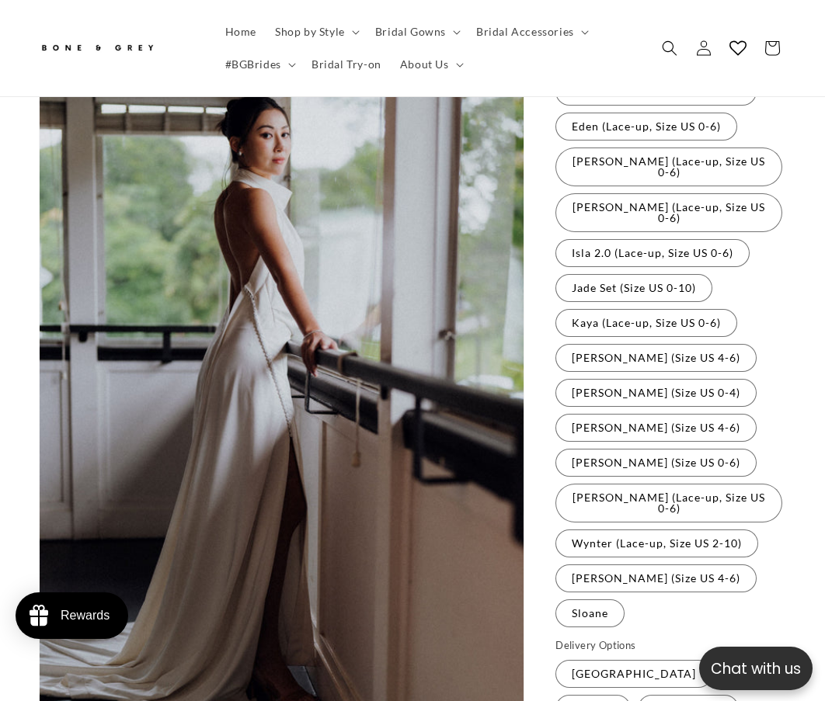
click at [612, 484] on label "Tiffany (Lace-up, Size US 0-6) Variant sold out or unavailable" at bounding box center [668, 503] width 227 height 39
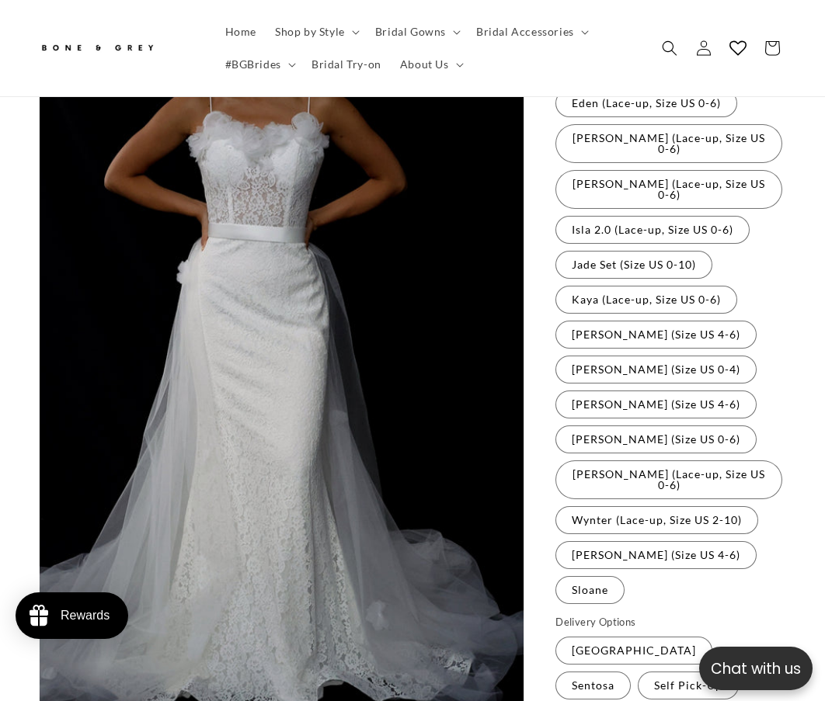
click at [614, 506] on label "Wynter (Lace-up, Size US 2-10) Variant sold out or unavailable" at bounding box center [656, 520] width 203 height 28
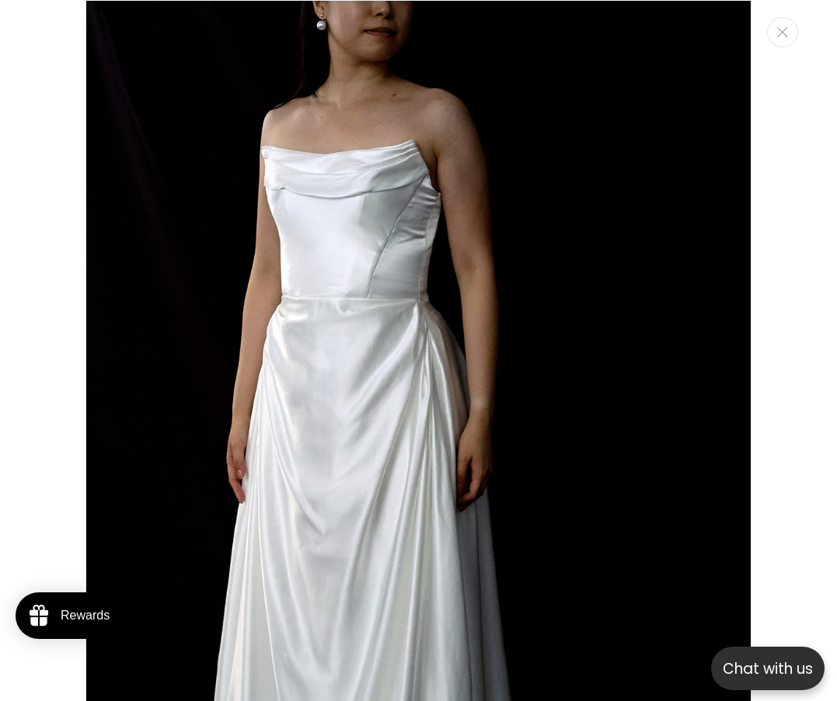
click at [786, 346] on div "Media gallery" at bounding box center [418, 350] width 837 height 701
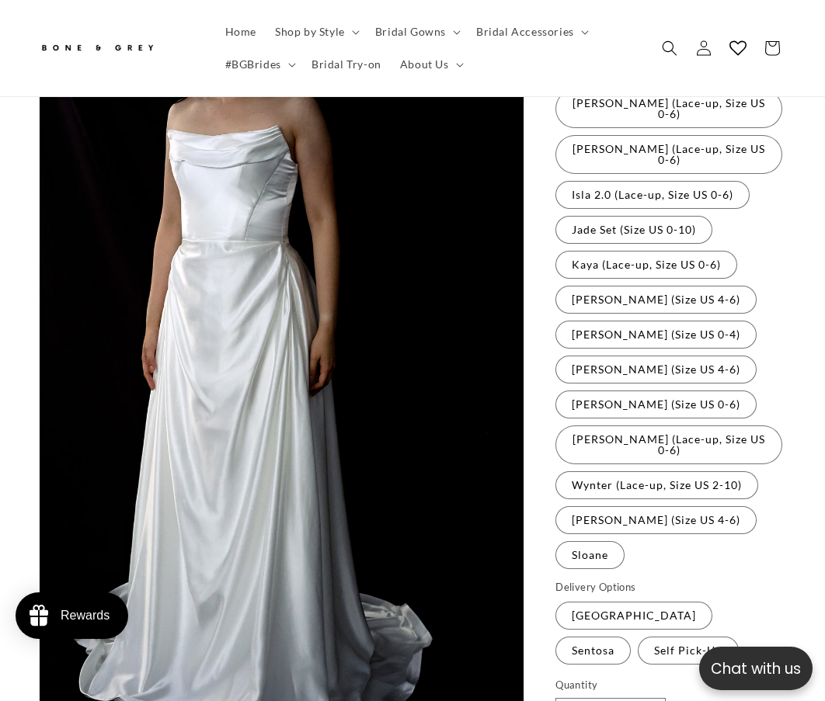
click at [614, 506] on label "Yvette (Size US 4-6) Variant sold out or unavailable" at bounding box center [655, 520] width 201 height 28
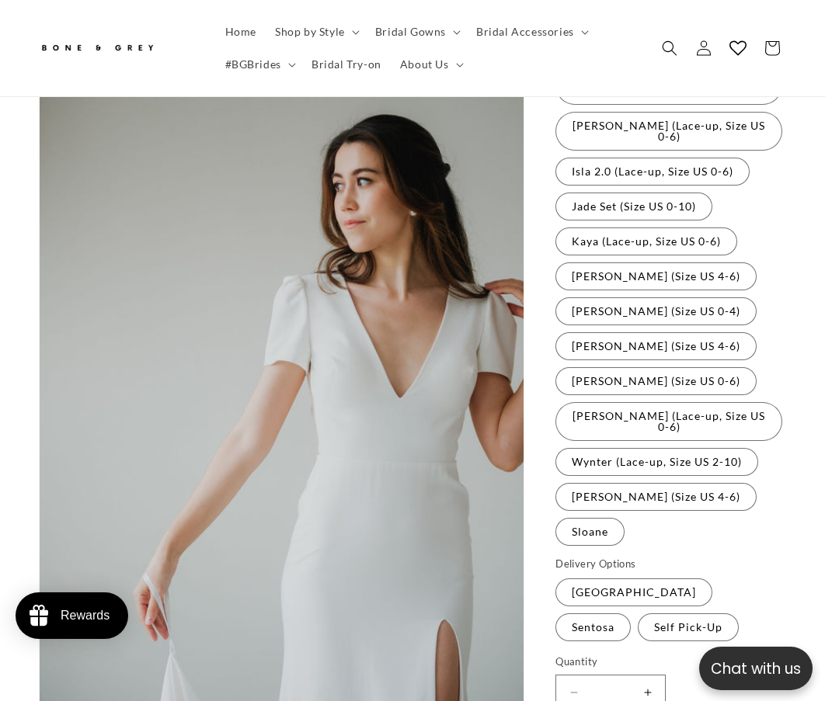
click at [625, 518] on label "Sloane Variant sold out or unavailable" at bounding box center [589, 532] width 69 height 28
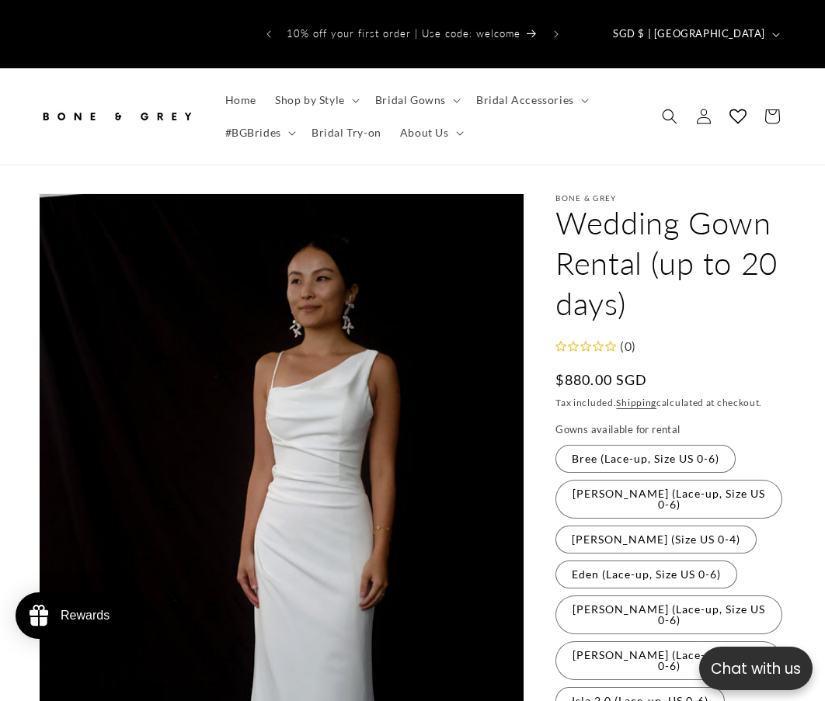
click at [649, 480] on label "[PERSON_NAME] (Lace-up, Size US 0-6) Variant sold out or unavailable" at bounding box center [668, 499] width 227 height 39
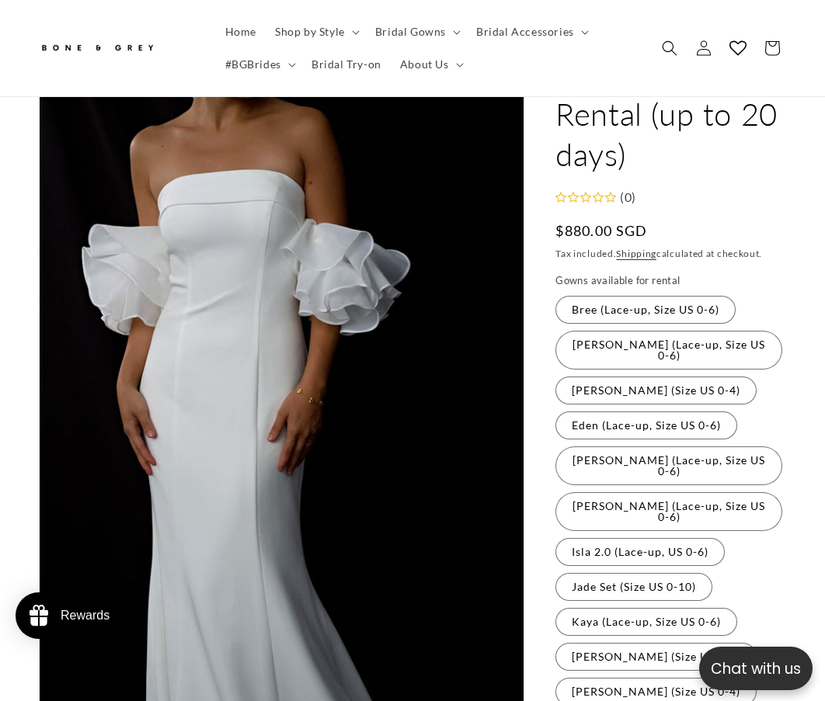
scroll to position [167, 0]
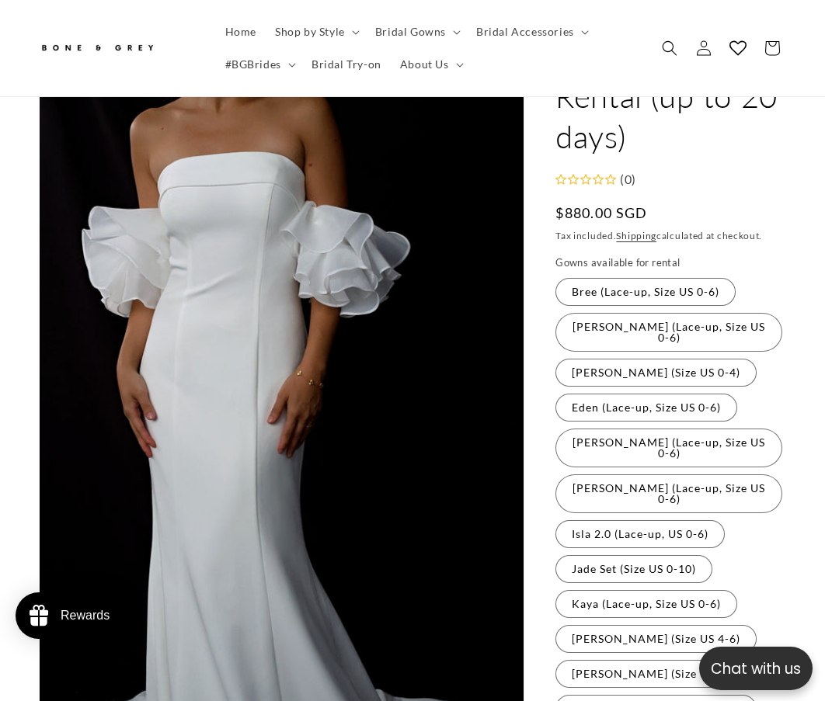
click at [628, 359] on label "[PERSON_NAME] (Size US 0-4) Variant sold out or unavailable" at bounding box center [655, 373] width 201 height 28
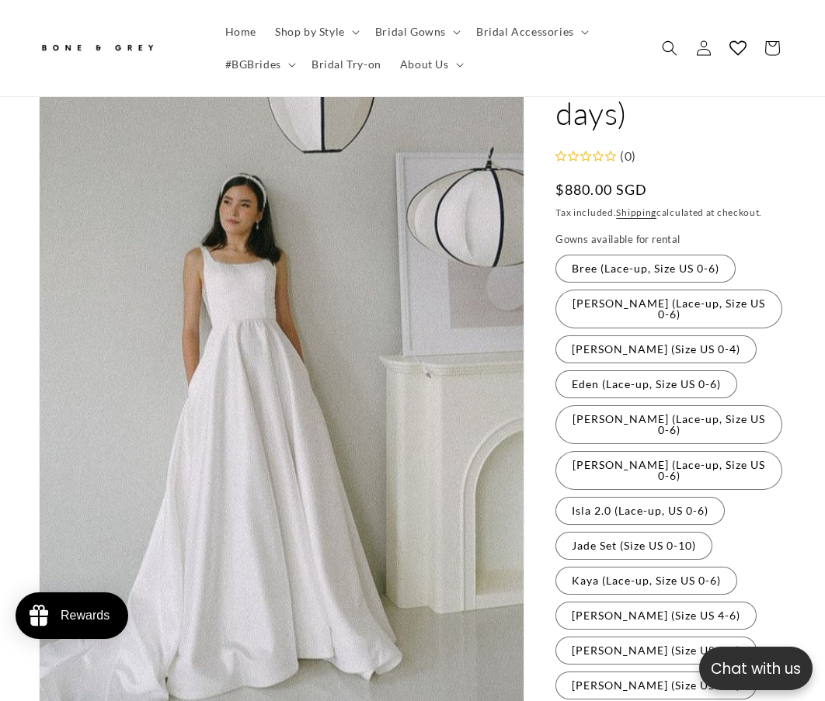
scroll to position [0, 260]
click at [627, 371] on label "Eden (Lace-up, Size US 0-6) Variant sold out or unavailable" at bounding box center [646, 385] width 182 height 28
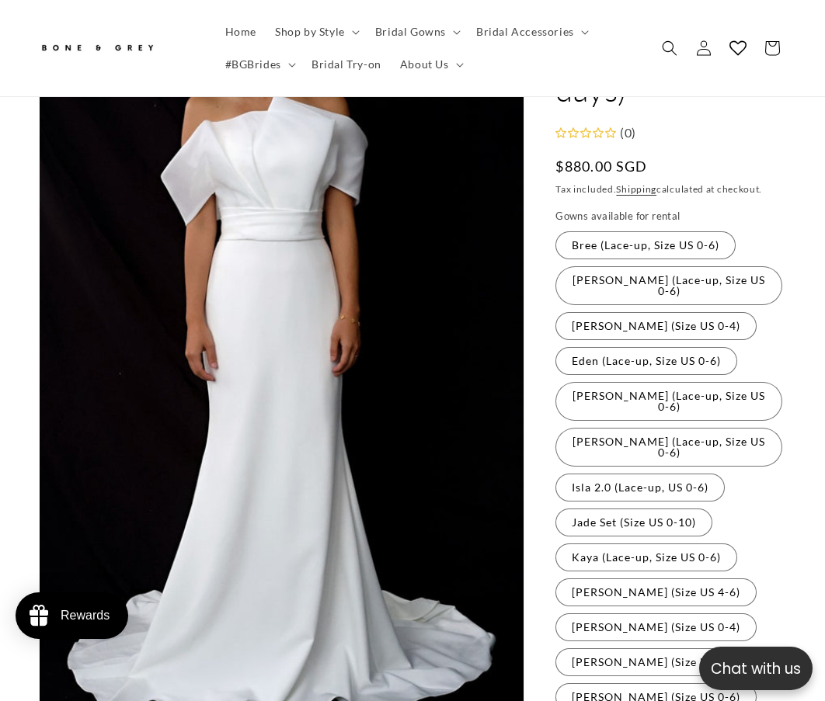
click at [627, 382] on label "[PERSON_NAME] (Lace-up, Size US 0-6) Variant sold out or unavailable" at bounding box center [668, 401] width 227 height 39
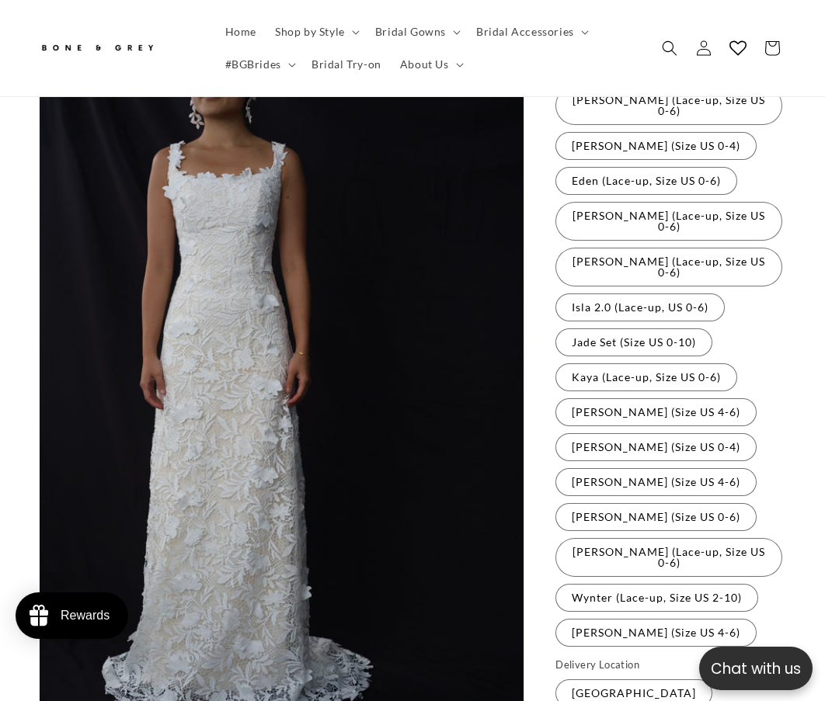
scroll to position [470, 0]
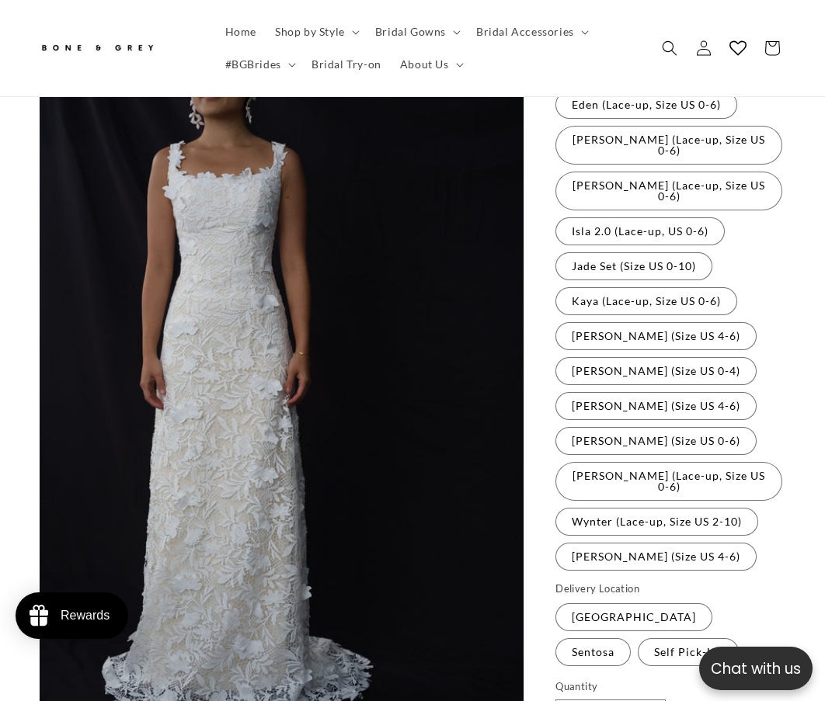
click at [629, 427] on label "[PERSON_NAME] (Size US 0-6) Variant sold out or unavailable" at bounding box center [655, 441] width 201 height 28
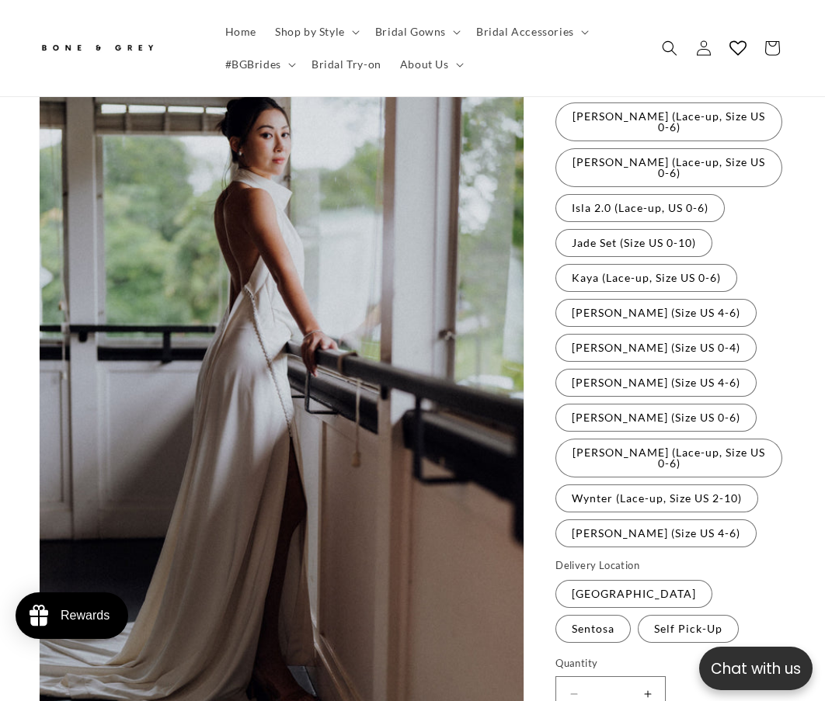
scroll to position [0, 520]
